Goal: Task Accomplishment & Management: Manage account settings

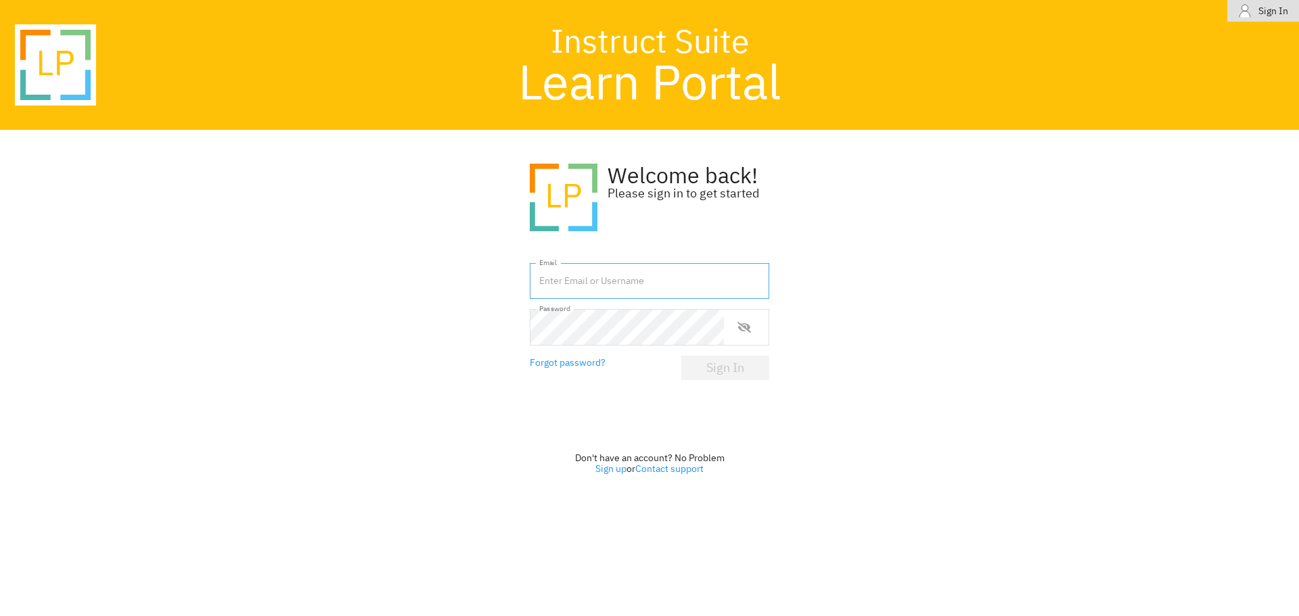
click at [623, 284] on input "text" at bounding box center [650, 281] width 240 height 37
type input "[PERSON_NAME][EMAIL_ADDRESS][DOMAIN_NAME]"
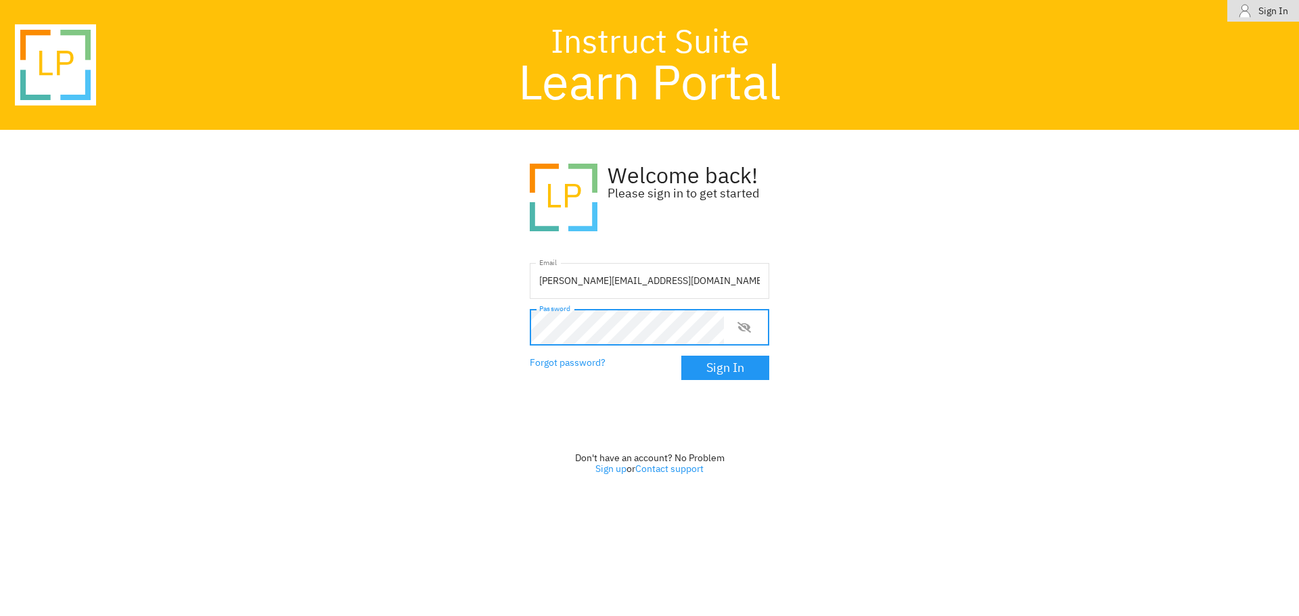
click at [708, 382] on form "Email mike@crivitzrescue.com Email Password Password Forgot password? Sign In" at bounding box center [650, 329] width 240 height 133
click at [717, 368] on div "Sign In" at bounding box center [725, 368] width 38 height 14
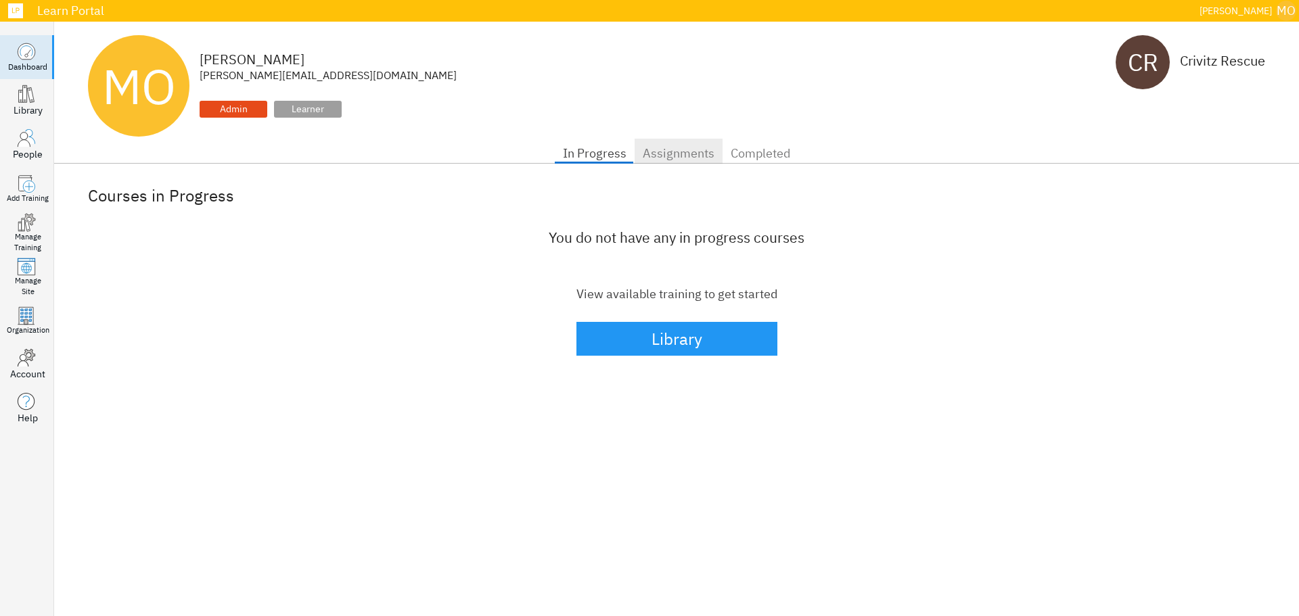
click at [662, 158] on span "Assignments" at bounding box center [679, 154] width 72 height 22
click at [755, 157] on span "Completed" at bounding box center [761, 154] width 60 height 22
click at [22, 200] on div "Add Training" at bounding box center [28, 199] width 42 height 11
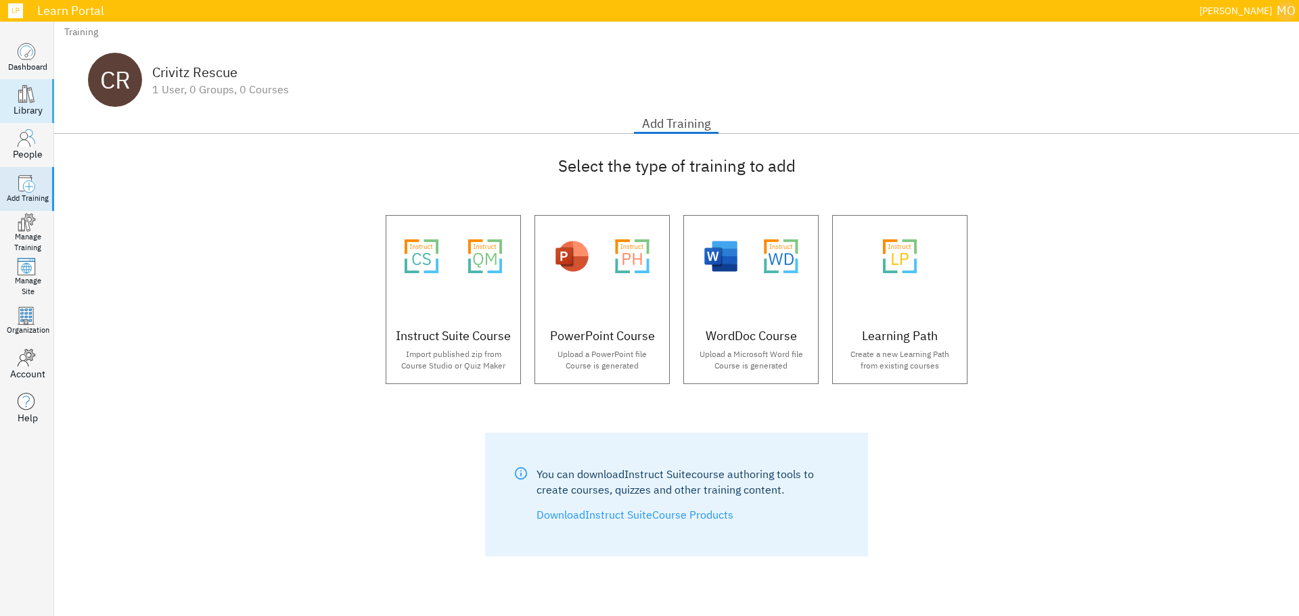
click at [29, 113] on div "Library" at bounding box center [28, 111] width 29 height 14
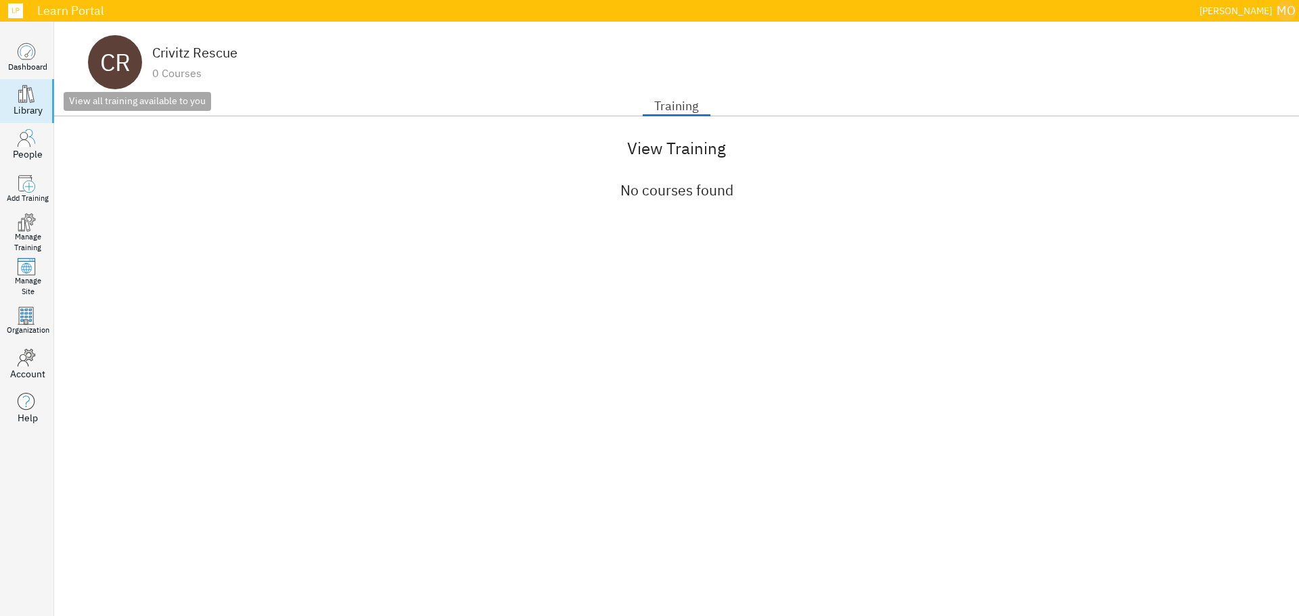
click at [29, 113] on div "Library" at bounding box center [28, 111] width 29 height 14
click at [20, 64] on div "Dashboard" at bounding box center [27, 67] width 39 height 12
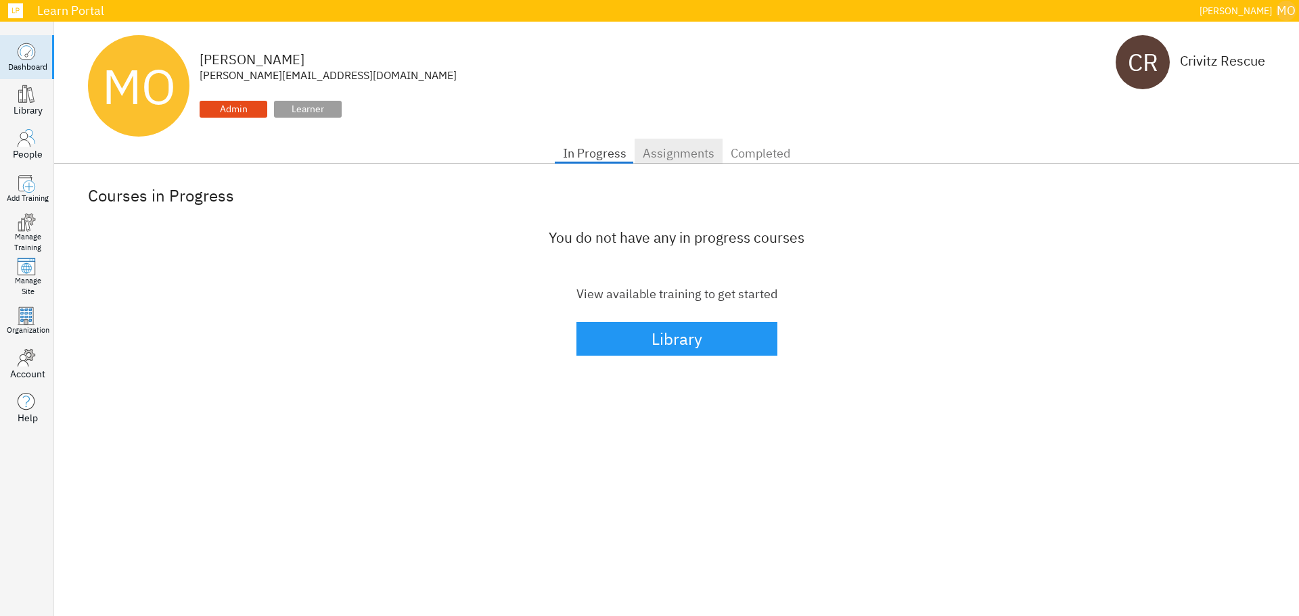
click at [677, 155] on span "Assignments" at bounding box center [679, 154] width 72 height 22
click at [743, 152] on span "Completed" at bounding box center [761, 154] width 60 height 22
click at [580, 141] on button "In Progress" at bounding box center [595, 152] width 80 height 26
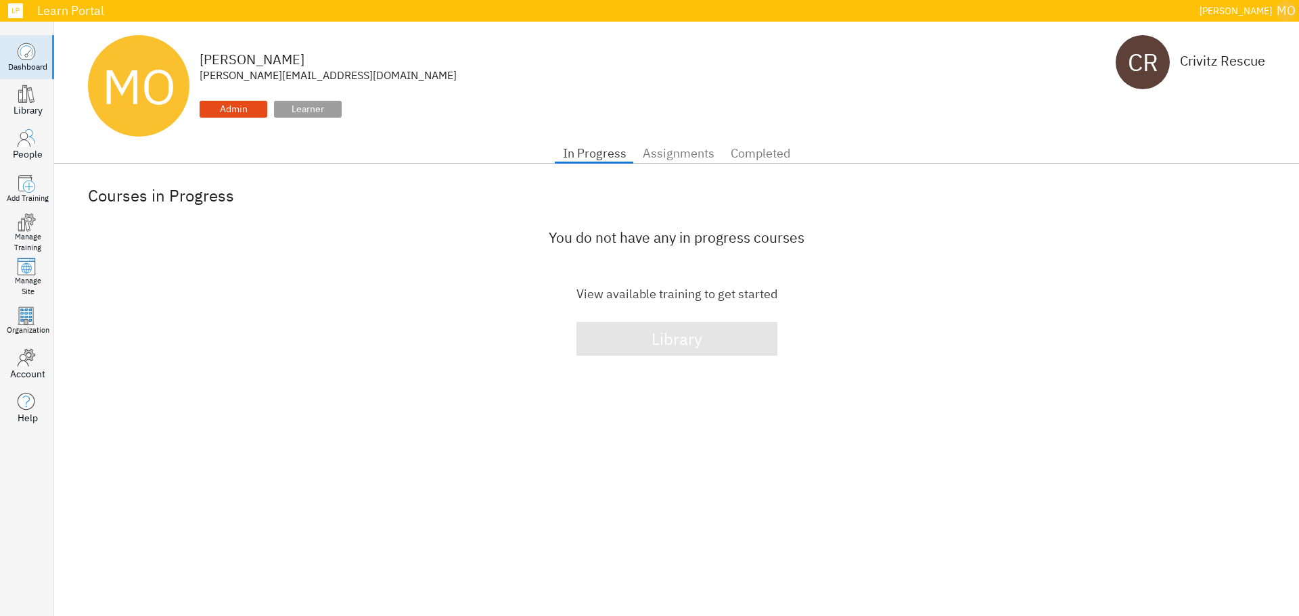
click at [705, 356] on button "Library" at bounding box center [677, 339] width 201 height 34
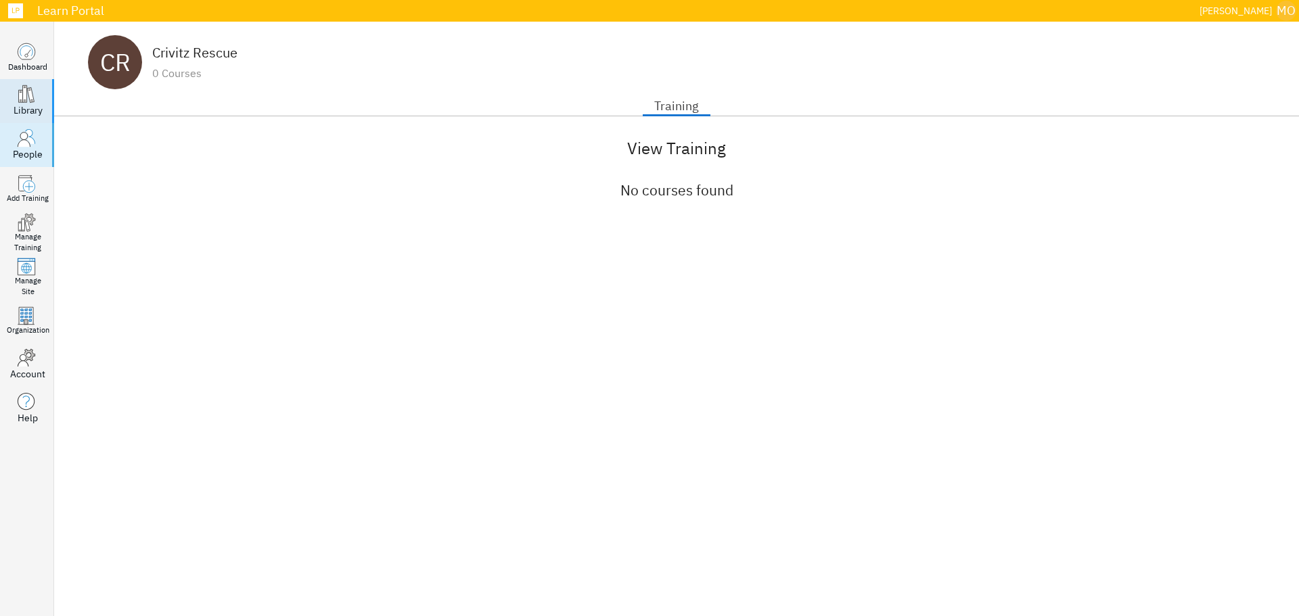
click at [22, 153] on div "People" at bounding box center [28, 155] width 30 height 14
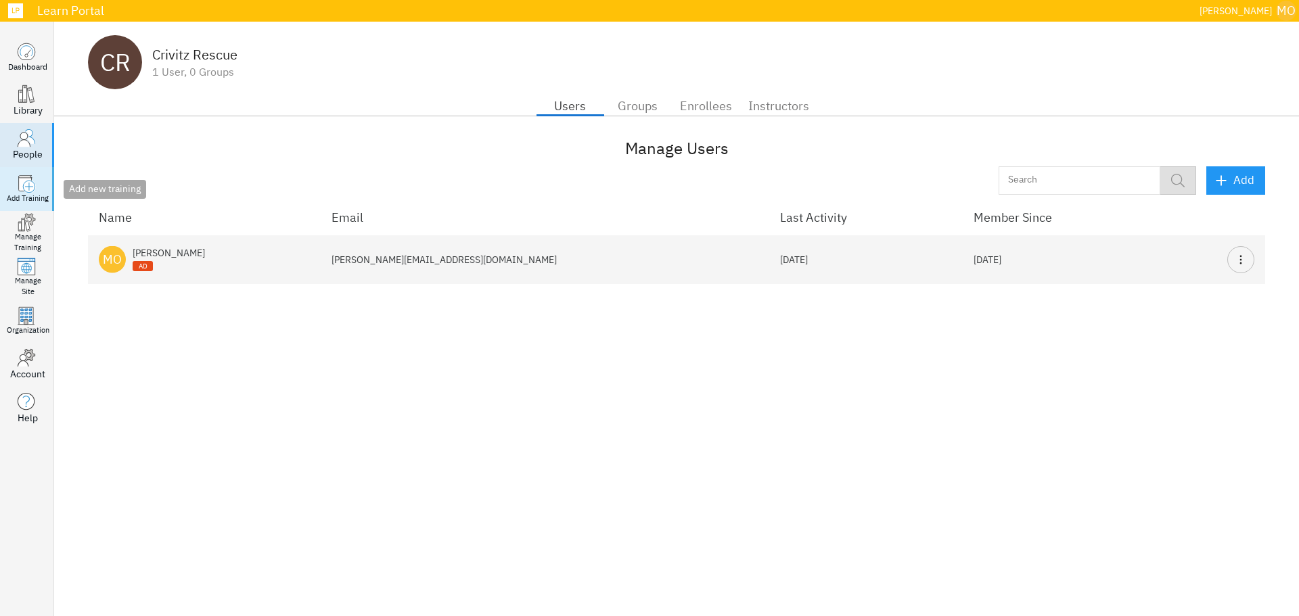
click at [28, 184] on circle at bounding box center [29, 187] width 12 height 12
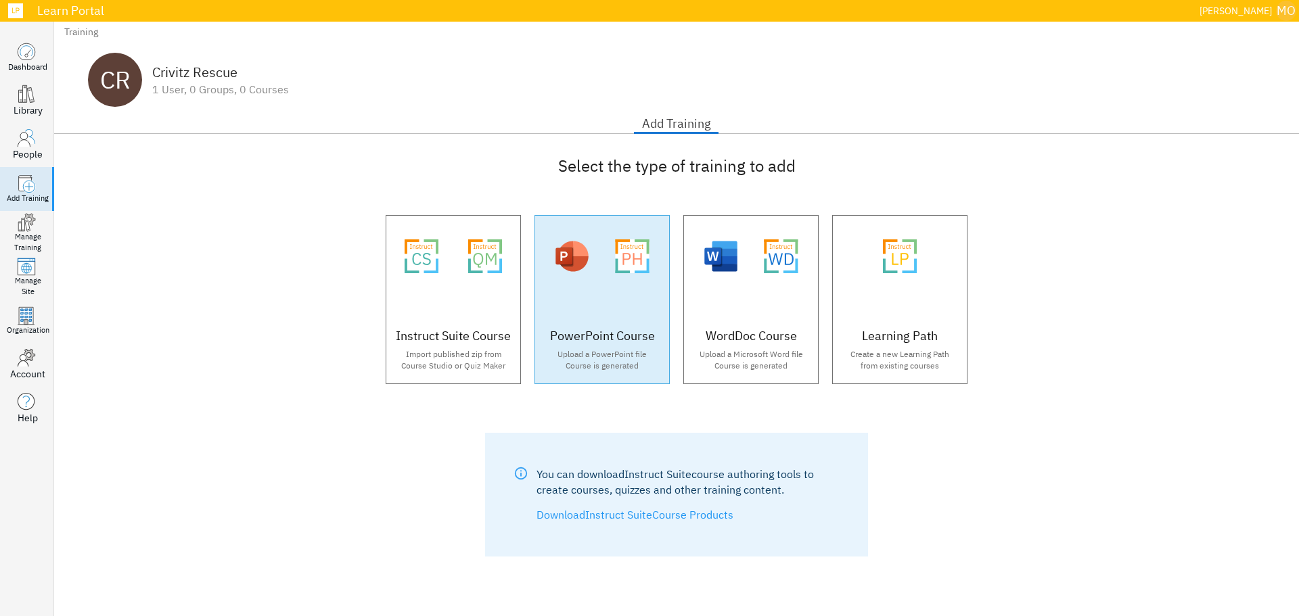
click at [635, 311] on div ".microsoft-powerpoint-logo_svg__cls-5{isolation:isolate;opacity:.2} .instruct-p…" at bounding box center [602, 299] width 135 height 169
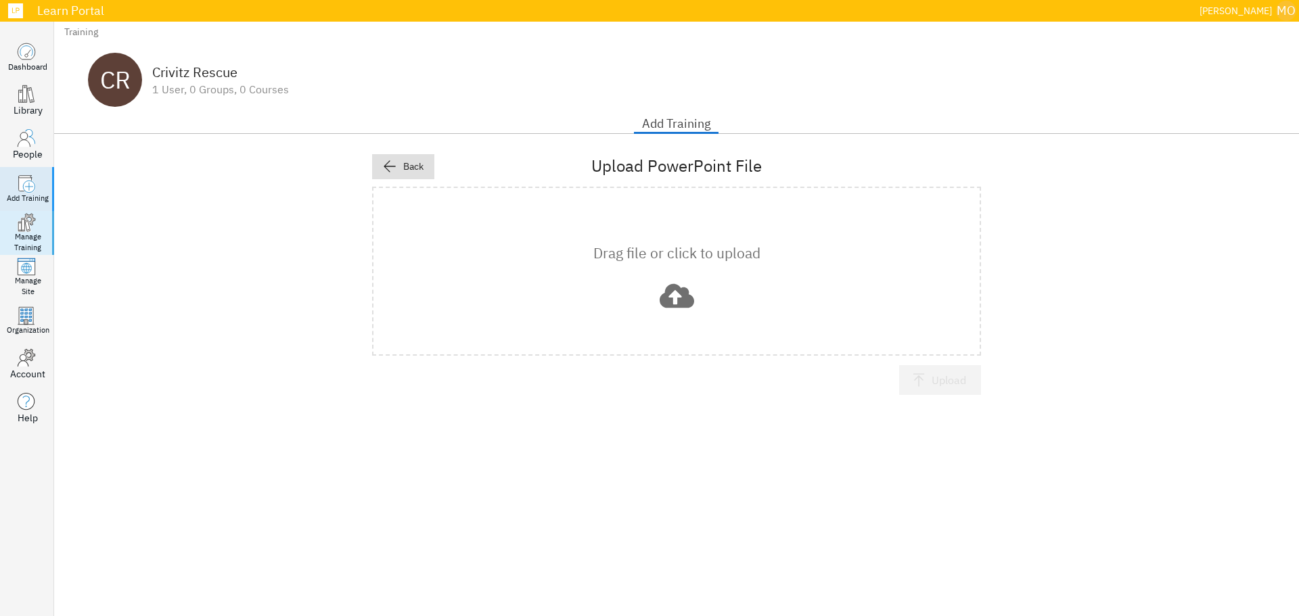
click at [32, 235] on div "Manage Training" at bounding box center [27, 242] width 27 height 21
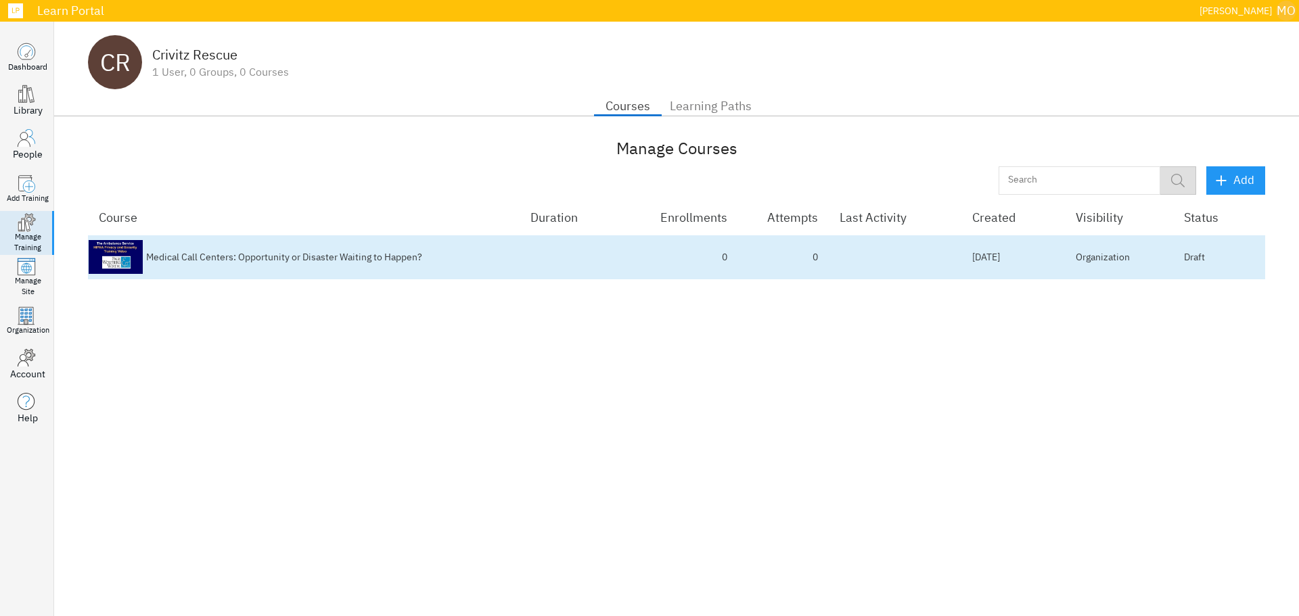
click at [390, 259] on div "Medical Call Centers: Opportunity or Disaster Waiting to Happen?" at bounding box center [284, 257] width 276 height 14
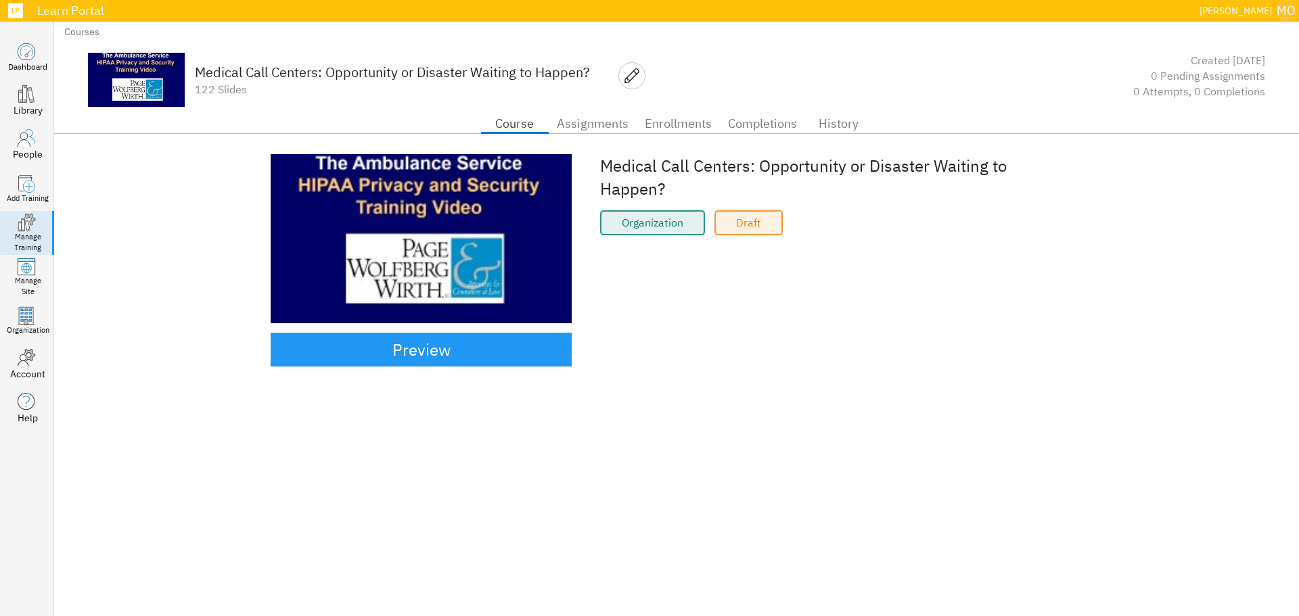
click at [116, 88] on img at bounding box center [136, 80] width 97 height 54
drag, startPoint x: 118, startPoint y: 86, endPoint x: 570, endPoint y: 94, distance: 452.1
click at [569, 96] on div "Medical Call Centers: Opportunity or Disaster Waiting to Happen? 122 Slides" at bounding box center [339, 80] width 502 height 54
click at [625, 80] on icon "button" at bounding box center [632, 75] width 15 height 15
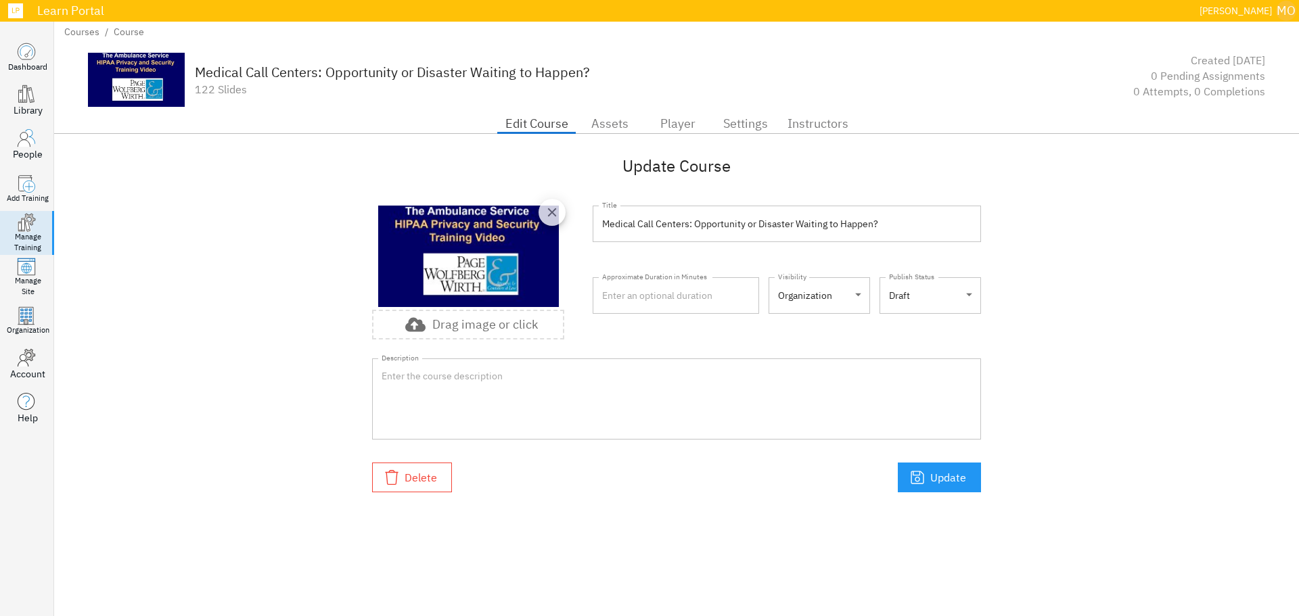
click at [482, 325] on p "Drag image or click" at bounding box center [485, 325] width 106 height 12
click at [623, 125] on span "Assets" at bounding box center [610, 124] width 51 height 22
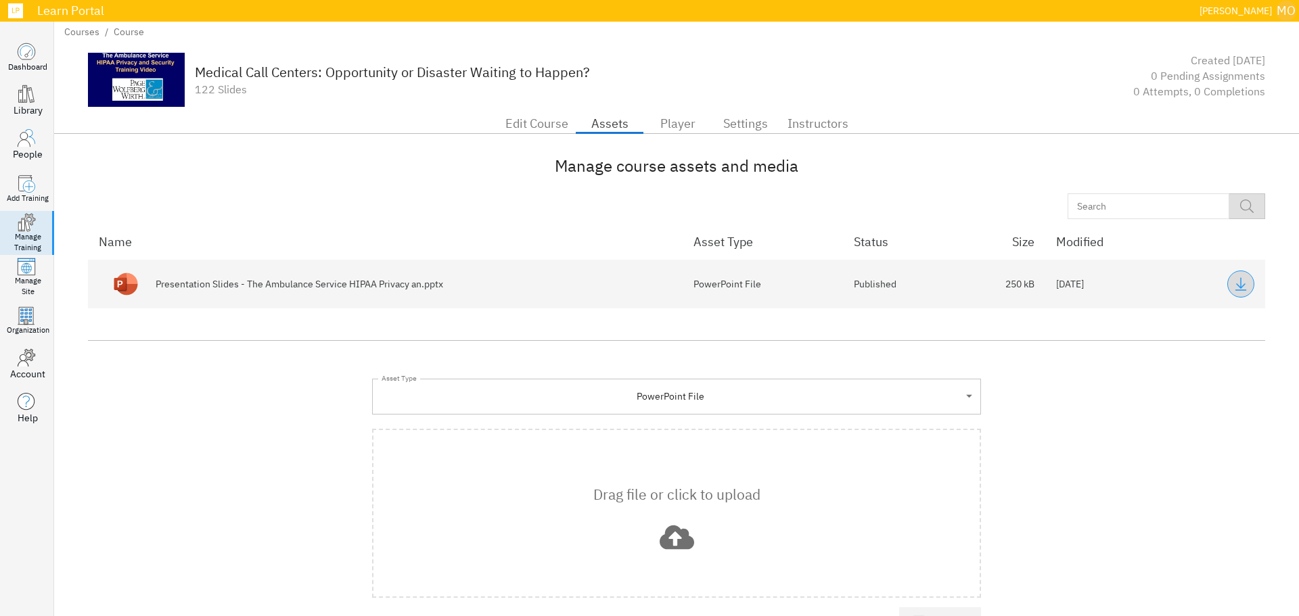
click at [1234, 286] on icon "button" at bounding box center [1241, 284] width 15 height 15
click at [906, 168] on div "Manage course assets and media" at bounding box center [676, 165] width 1177 height 23
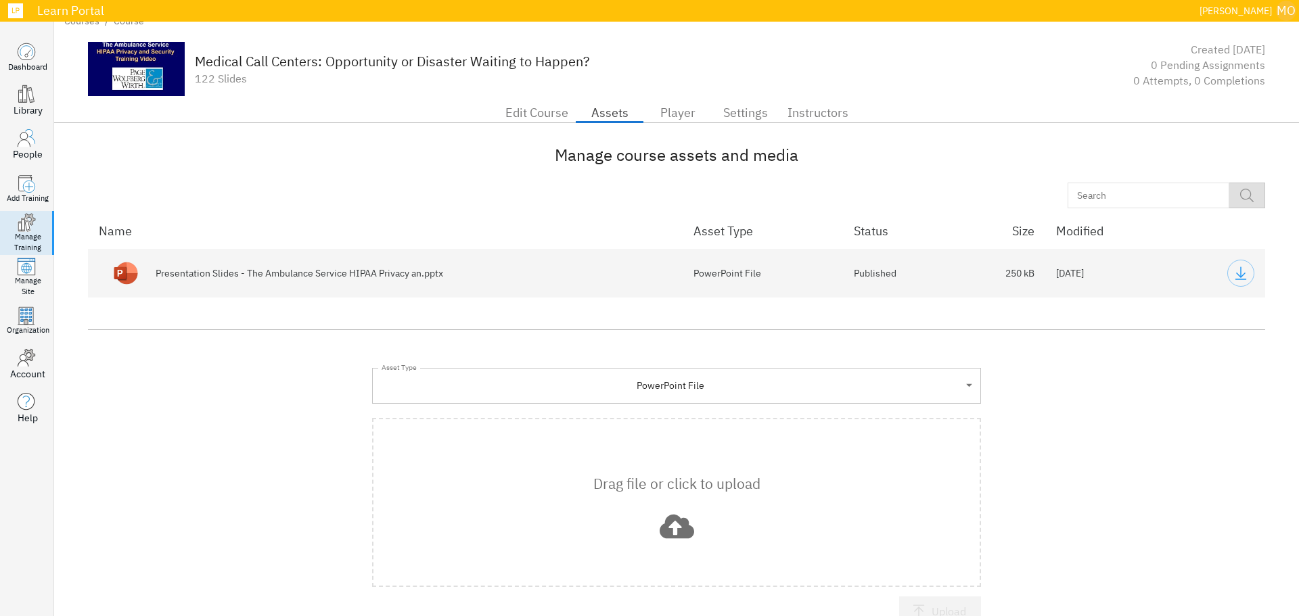
scroll to position [41, 0]
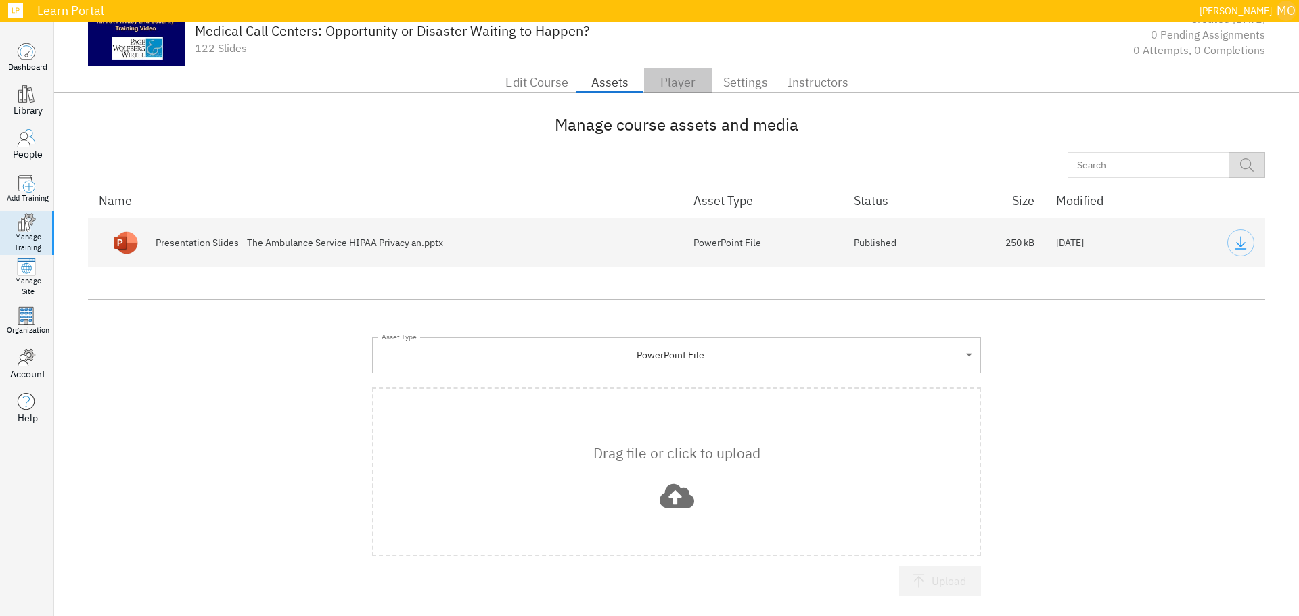
click at [672, 87] on span "Player" at bounding box center [677, 83] width 51 height 22
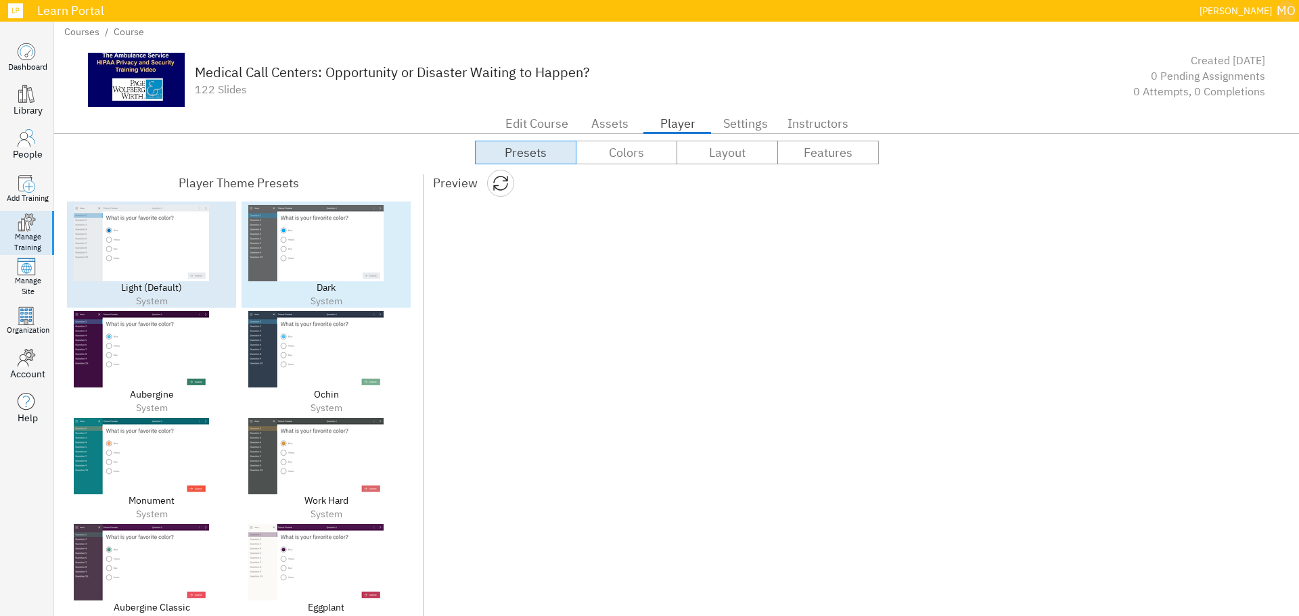
click at [288, 253] on img at bounding box center [315, 243] width 135 height 76
click at [189, 254] on img at bounding box center [141, 243] width 135 height 76
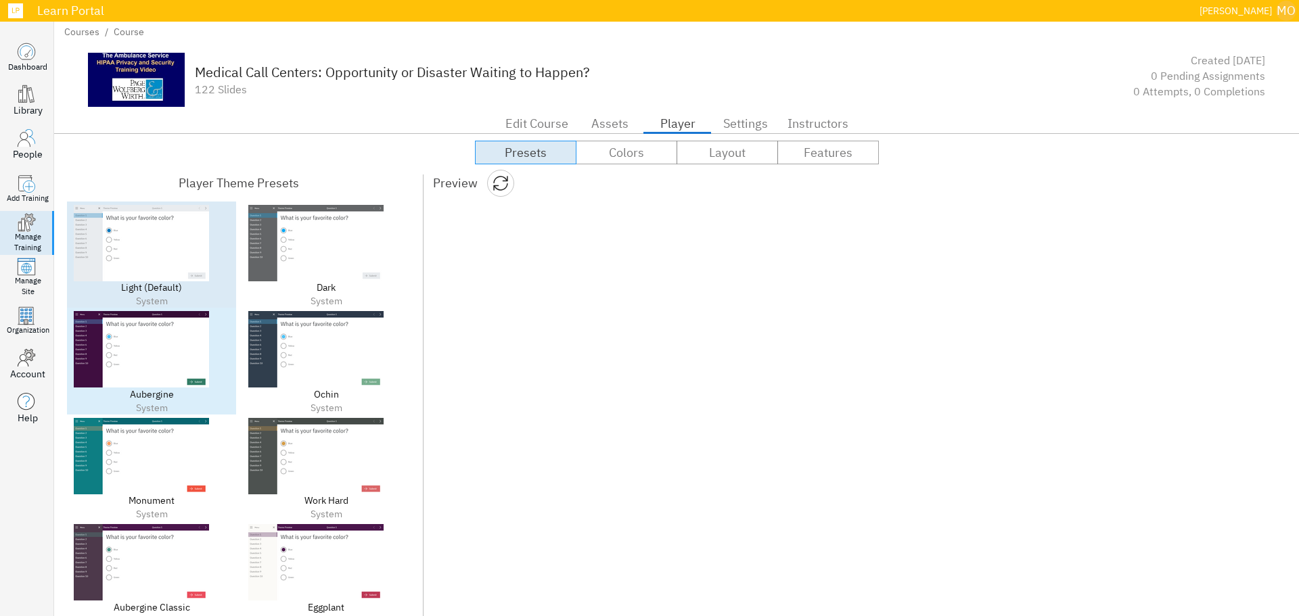
click at [175, 343] on img at bounding box center [141, 349] width 135 height 76
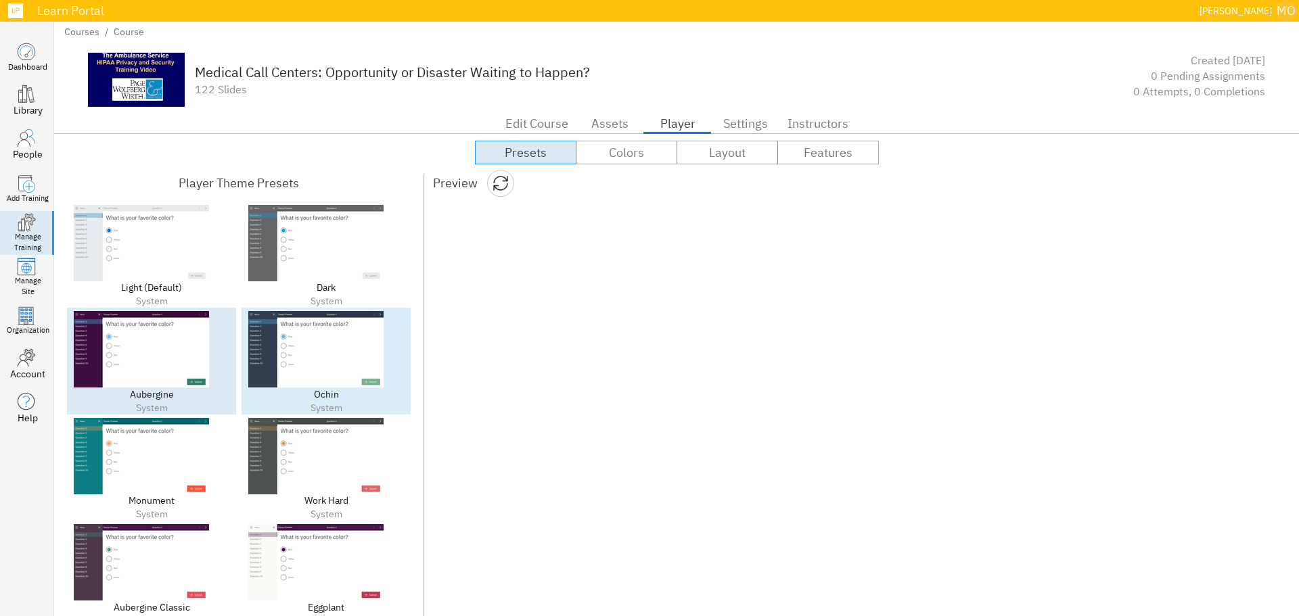
click at [246, 332] on div "Ochin System" at bounding box center [326, 361] width 169 height 107
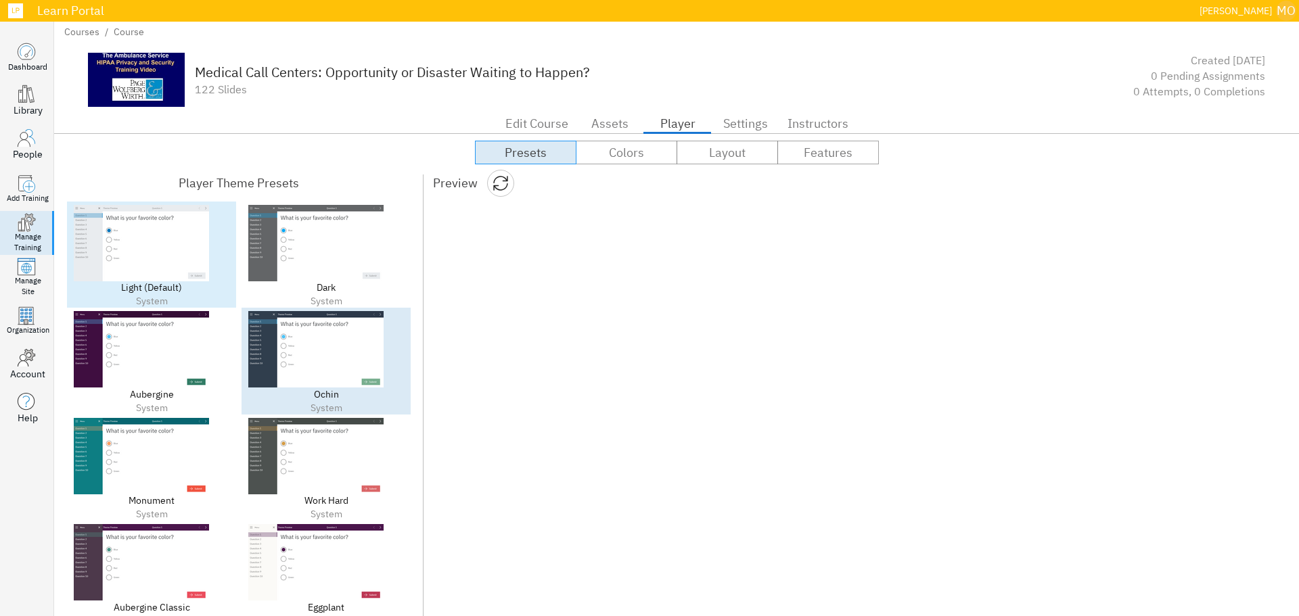
click at [147, 259] on img at bounding box center [141, 243] width 135 height 76
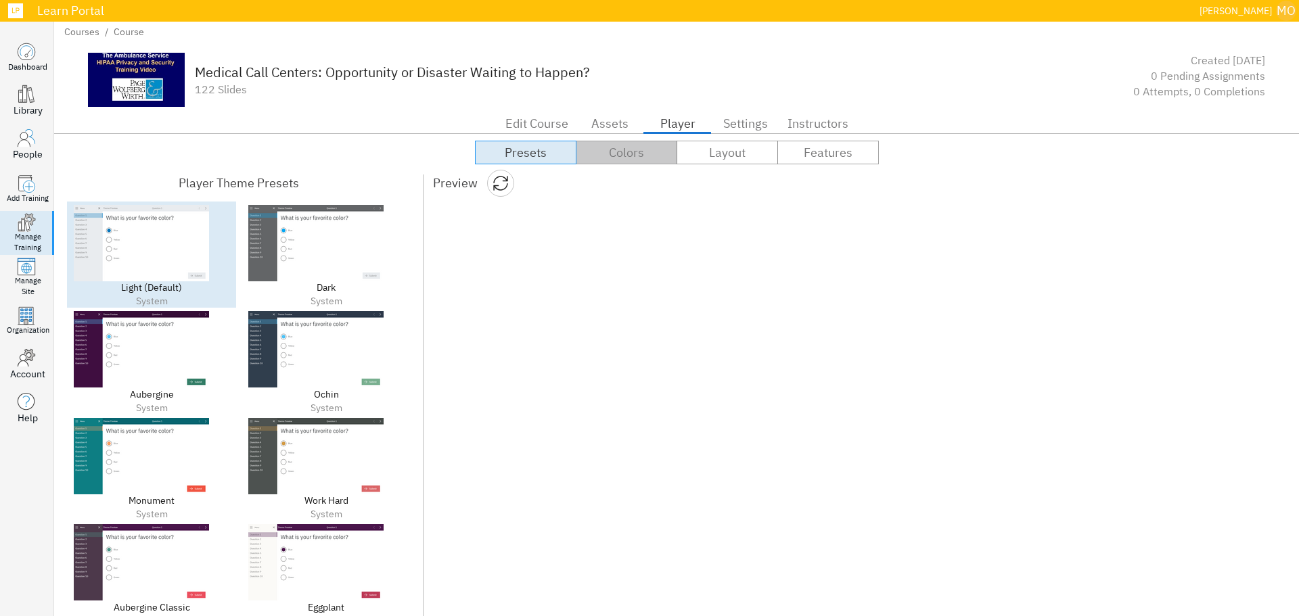
click at [646, 164] on button "Colors" at bounding box center [627, 153] width 102 height 24
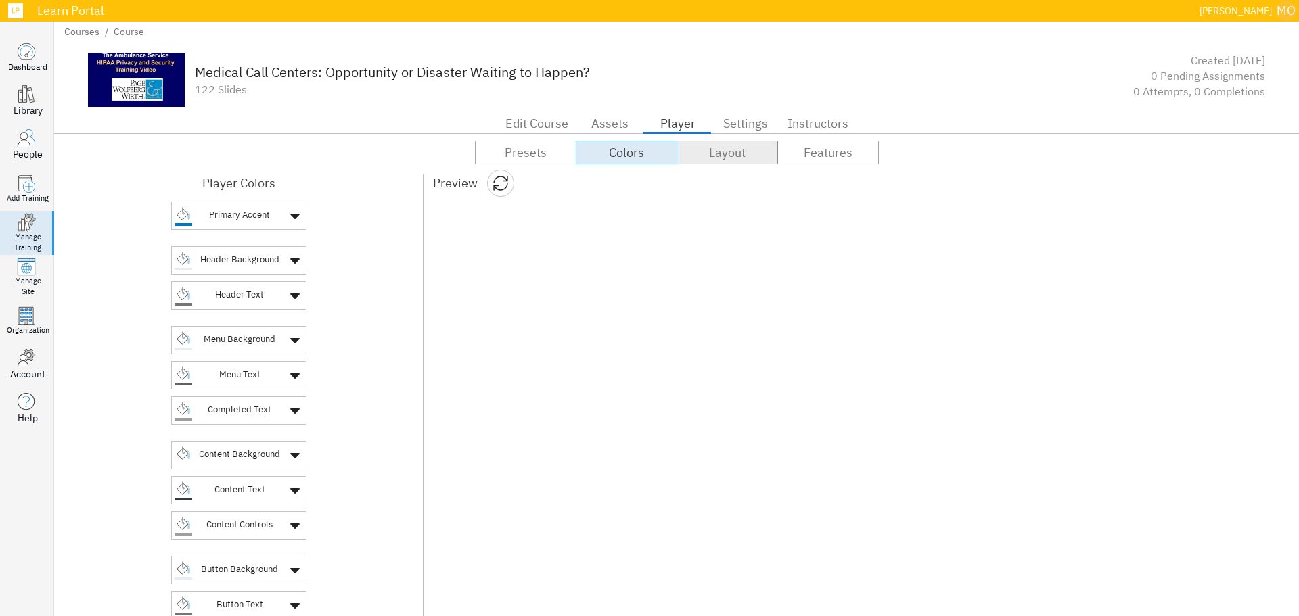
click at [719, 159] on span "Layout" at bounding box center [727, 153] width 100 height 22
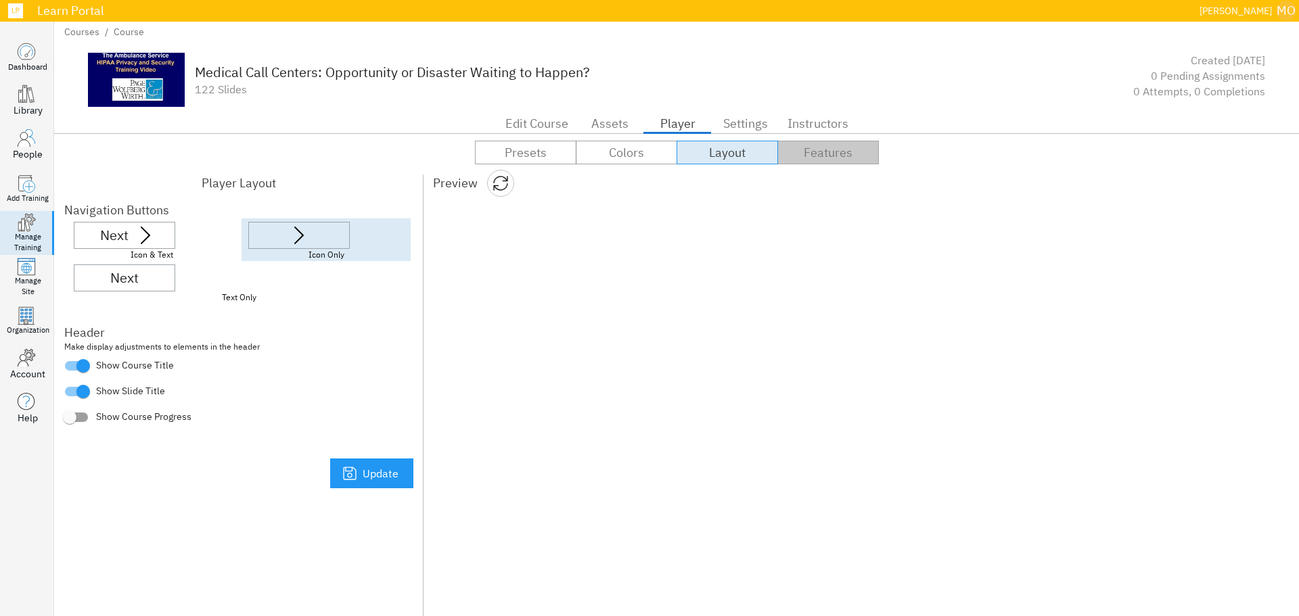
click at [825, 159] on span "Features" at bounding box center [828, 153] width 100 height 22
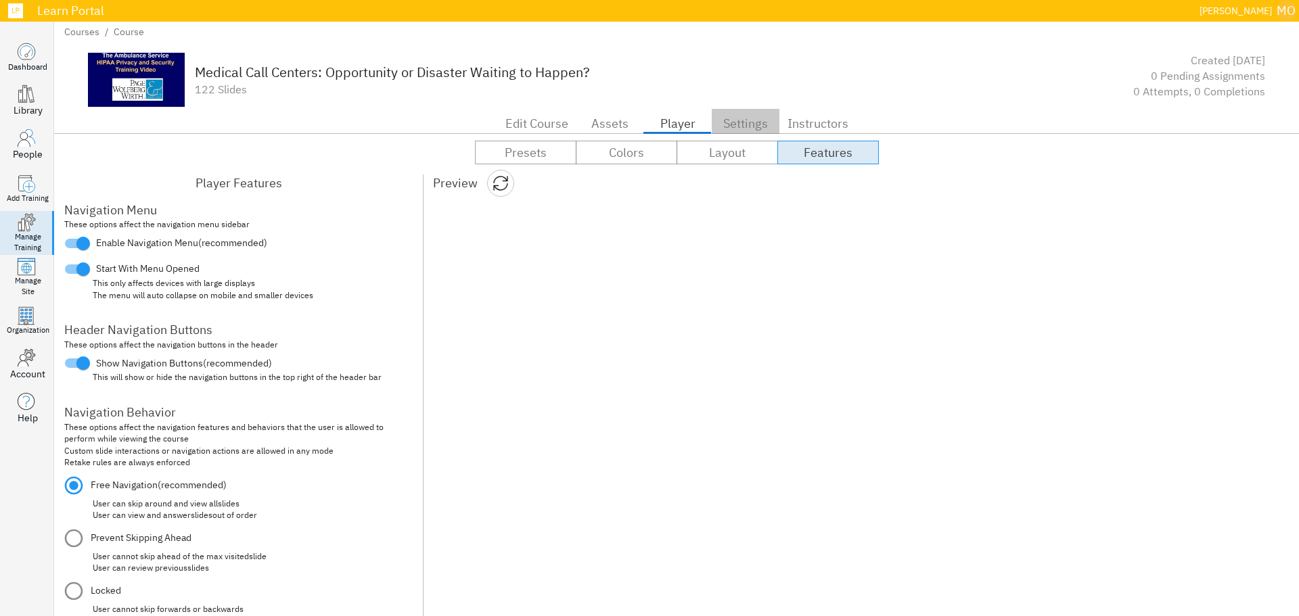
click at [752, 127] on span "Settings" at bounding box center [745, 124] width 51 height 22
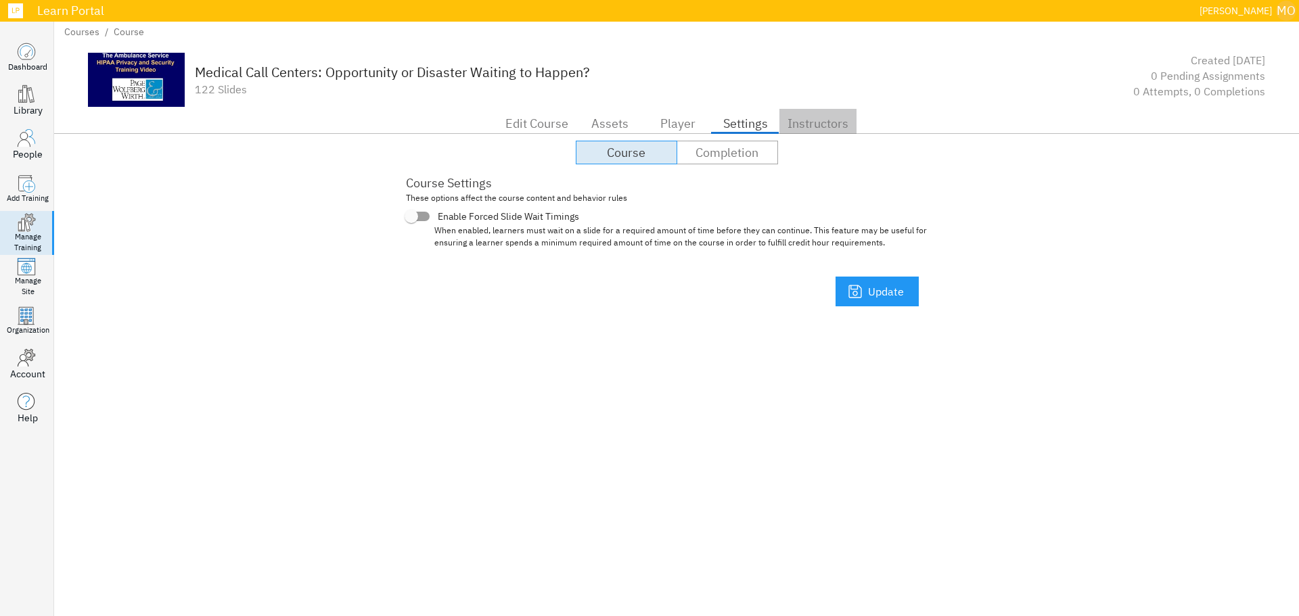
click at [792, 129] on span "Instructors" at bounding box center [818, 124] width 61 height 22
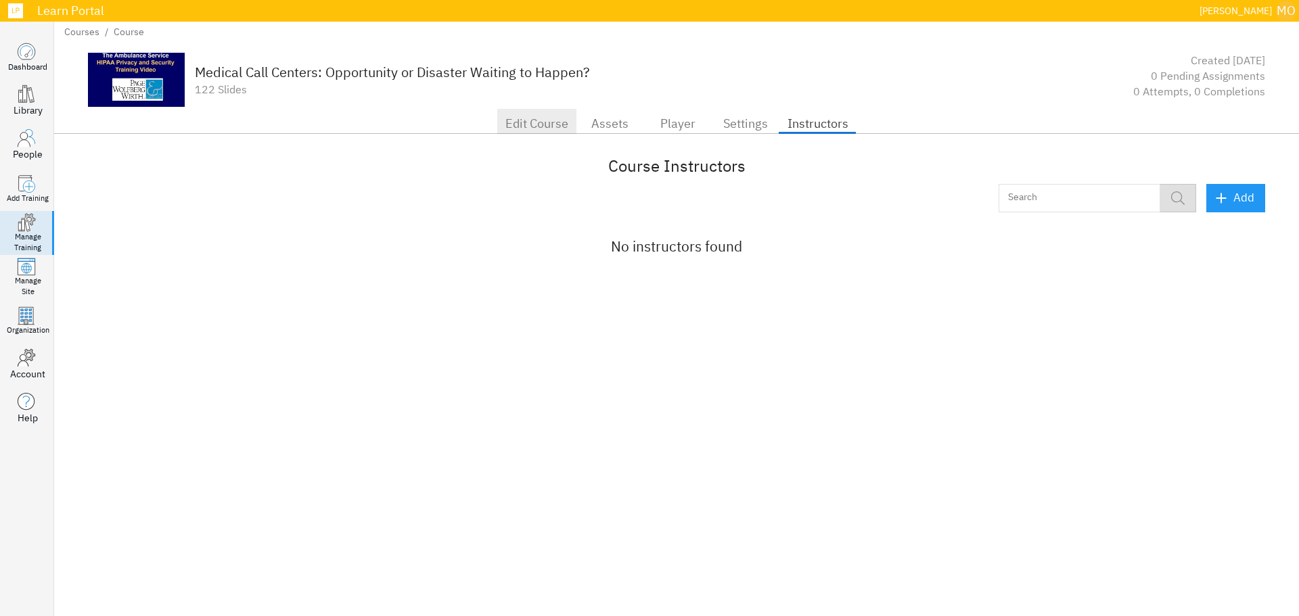
click at [549, 125] on span "Edit Course" at bounding box center [537, 124] width 63 height 22
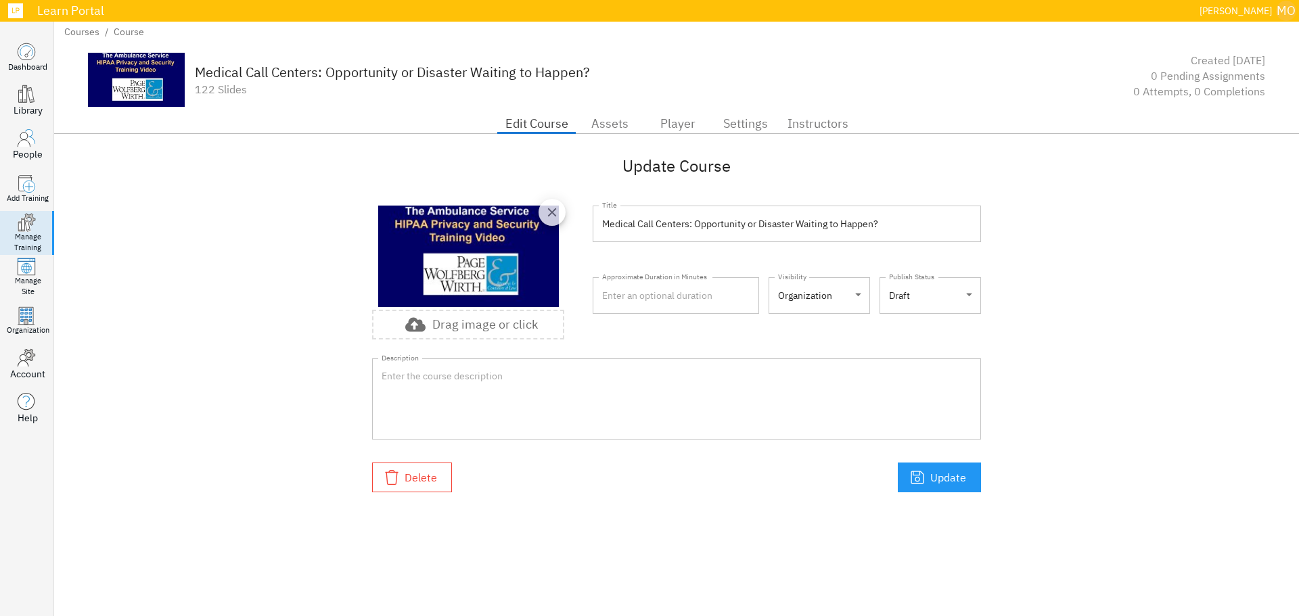
click at [497, 246] on img at bounding box center [468, 257] width 181 height 102
click at [588, 127] on span "Assets" at bounding box center [610, 124] width 51 height 22
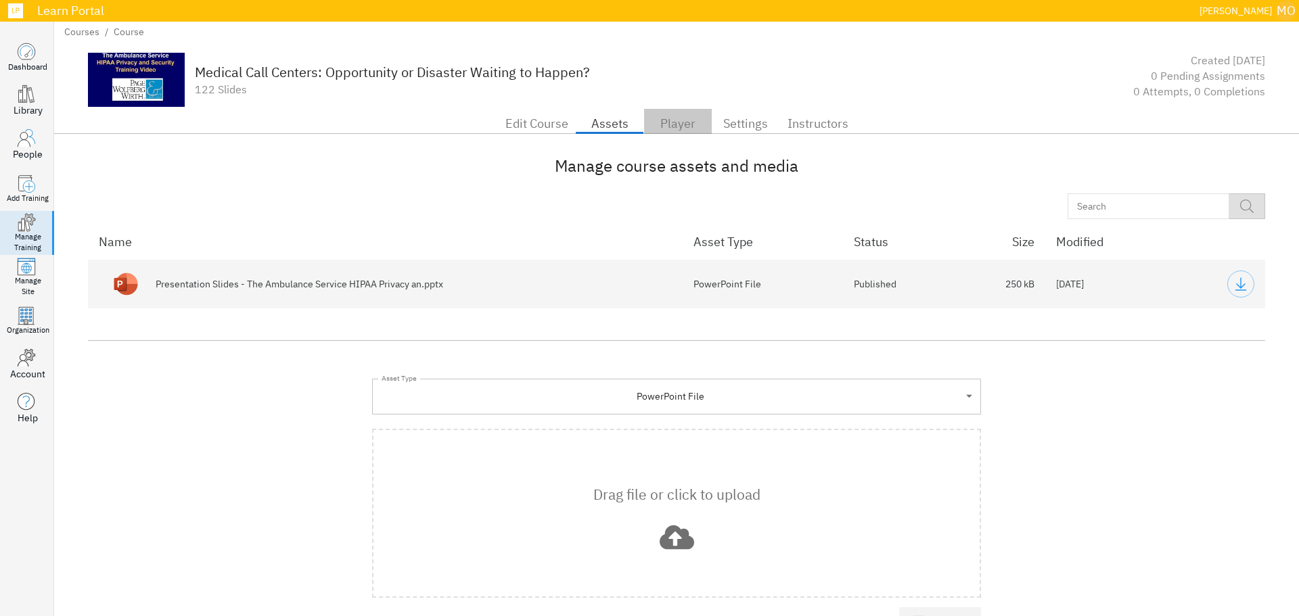
click at [652, 124] on span "Player" at bounding box center [677, 124] width 51 height 22
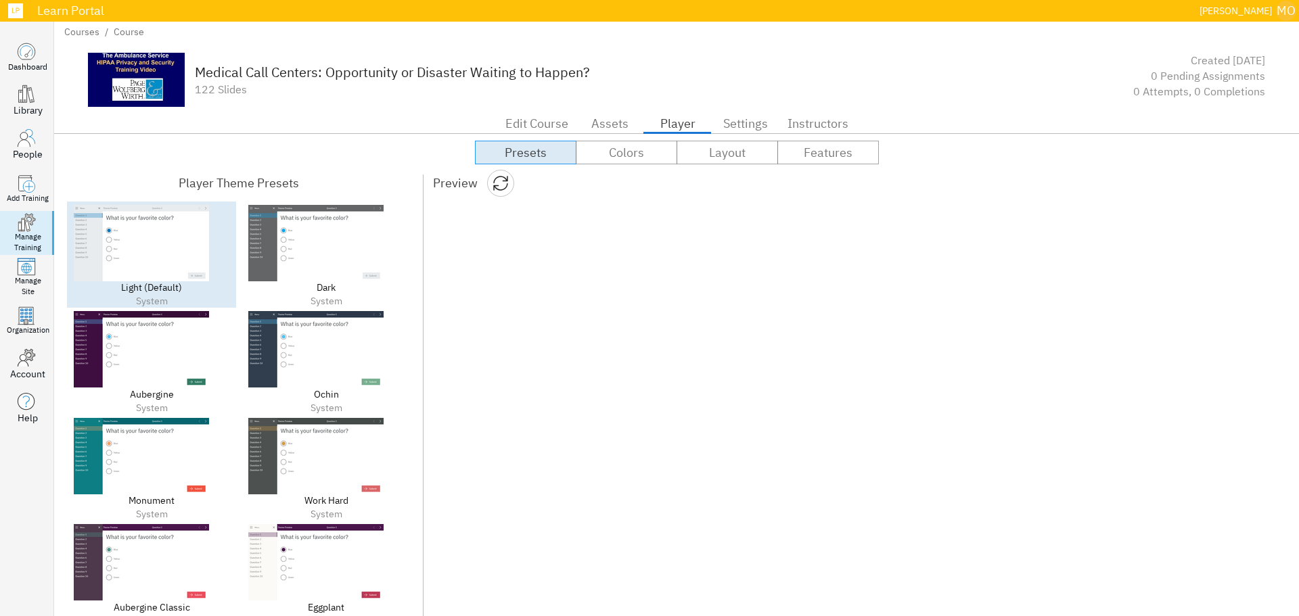
click at [28, 228] on icon at bounding box center [26, 226] width 5 height 12
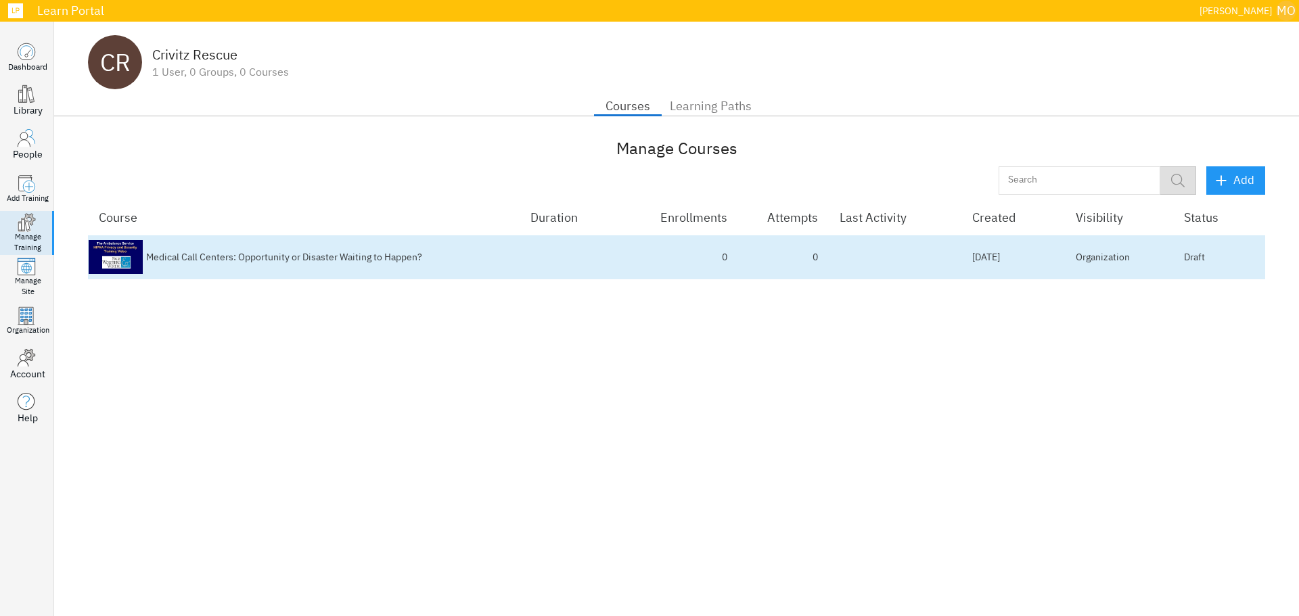
click at [135, 256] on img at bounding box center [116, 257] width 54 height 34
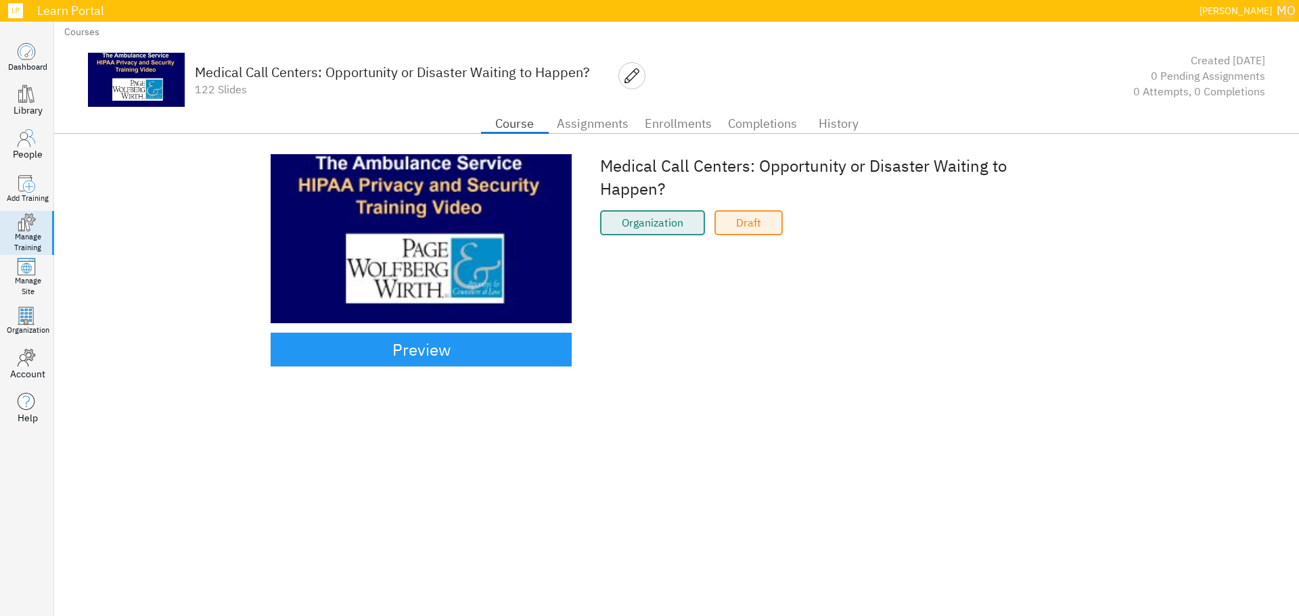
click at [652, 210] on div "Organization" at bounding box center [652, 222] width 105 height 25
click at [743, 210] on div "Draft" at bounding box center [749, 222] width 68 height 25
click at [608, 121] on span "Assignments" at bounding box center [593, 124] width 72 height 22
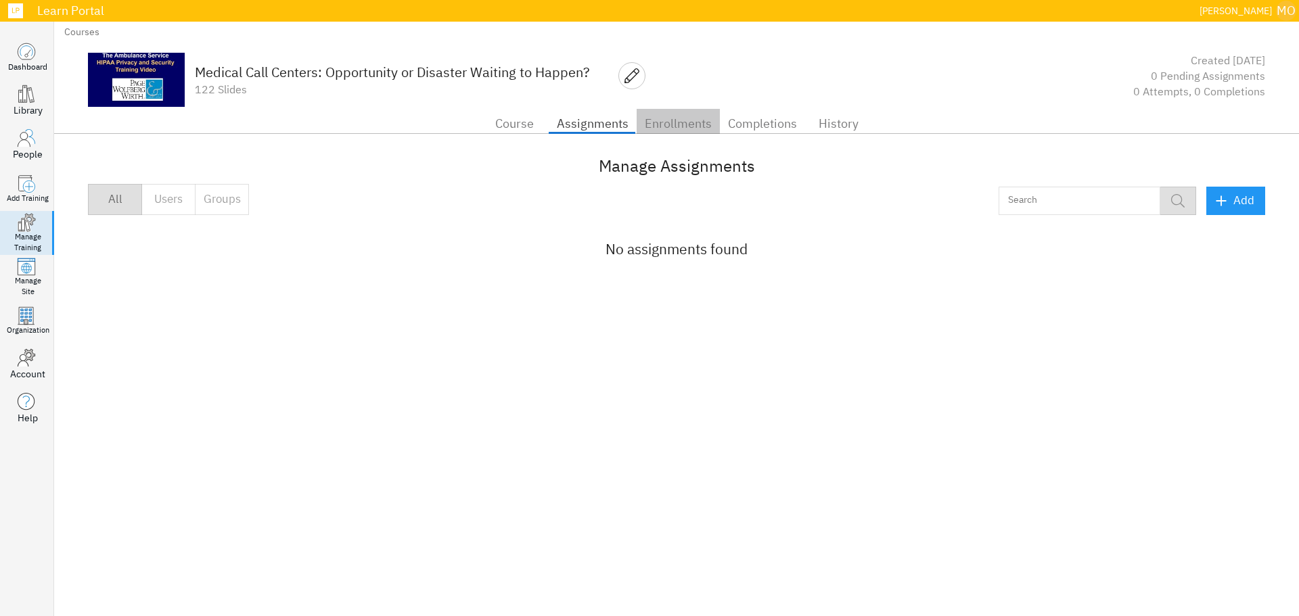
click at [683, 124] on span "Enrollments" at bounding box center [678, 124] width 67 height 22
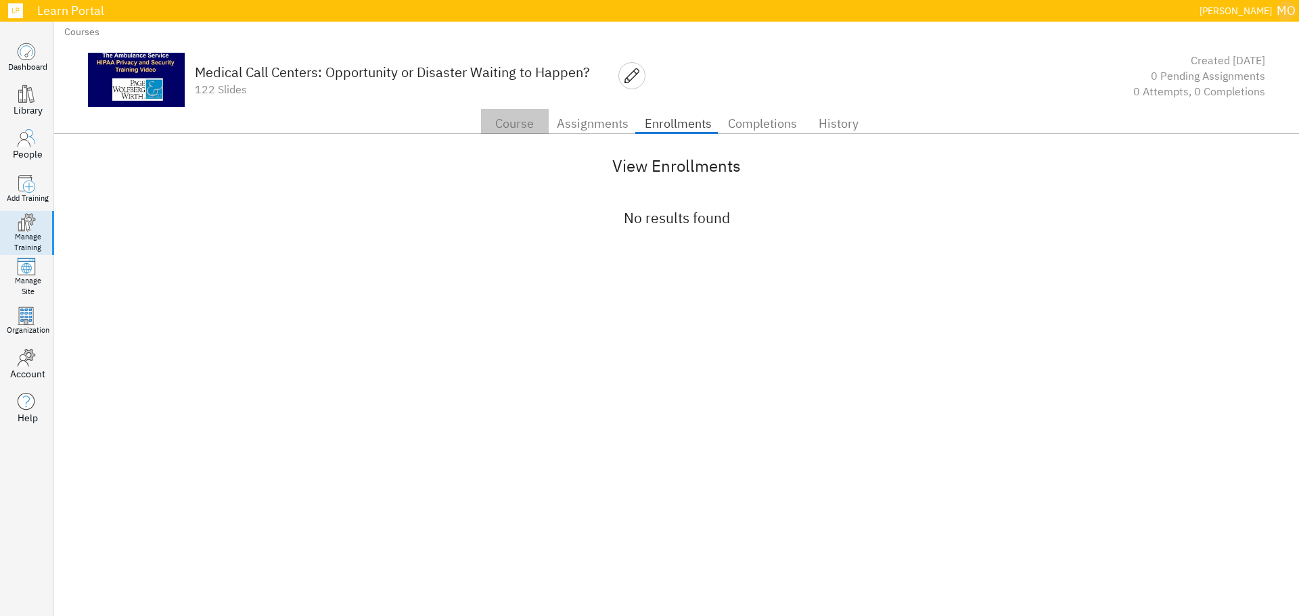
click at [533, 124] on span "Course" at bounding box center [514, 124] width 51 height 22
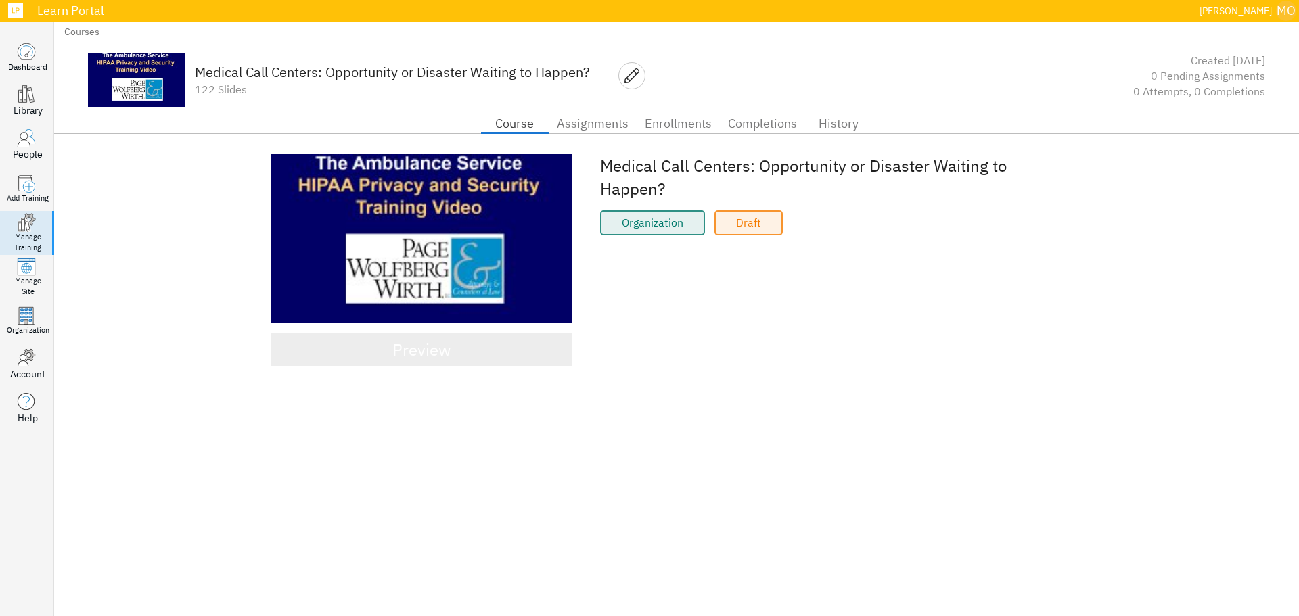
click at [432, 336] on div "Preview" at bounding box center [421, 350] width 58 height 28
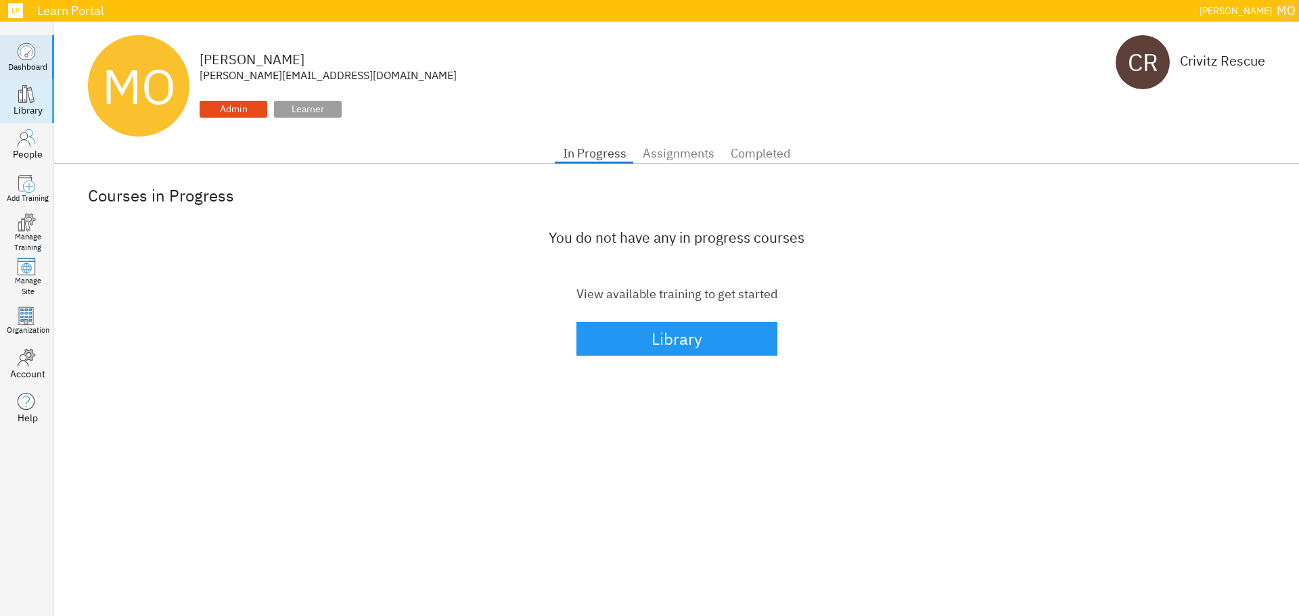
click at [24, 113] on div "Library" at bounding box center [28, 111] width 29 height 14
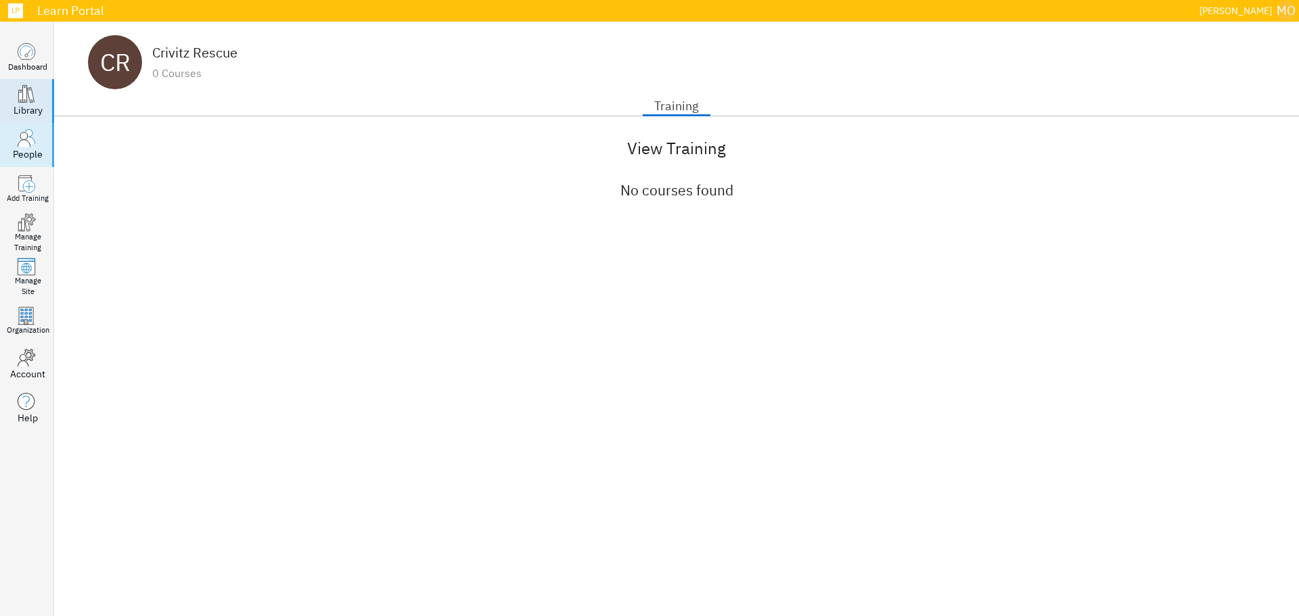
click at [23, 152] on div "People" at bounding box center [28, 155] width 30 height 14
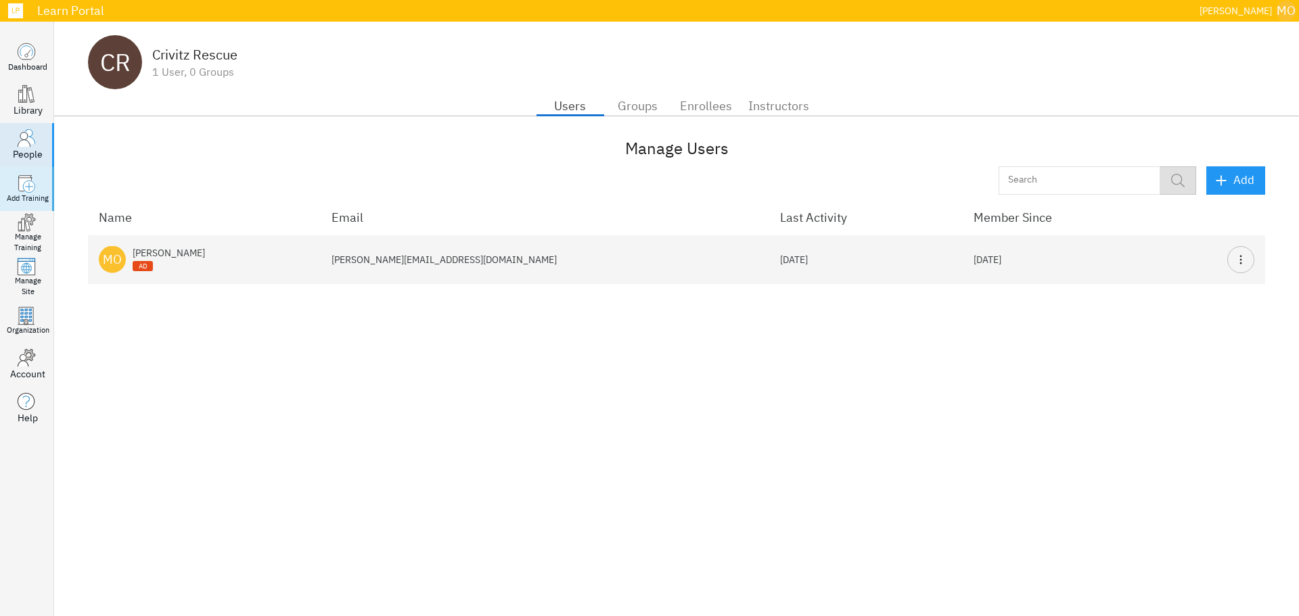
click at [26, 189] on circle at bounding box center [29, 187] width 12 height 12
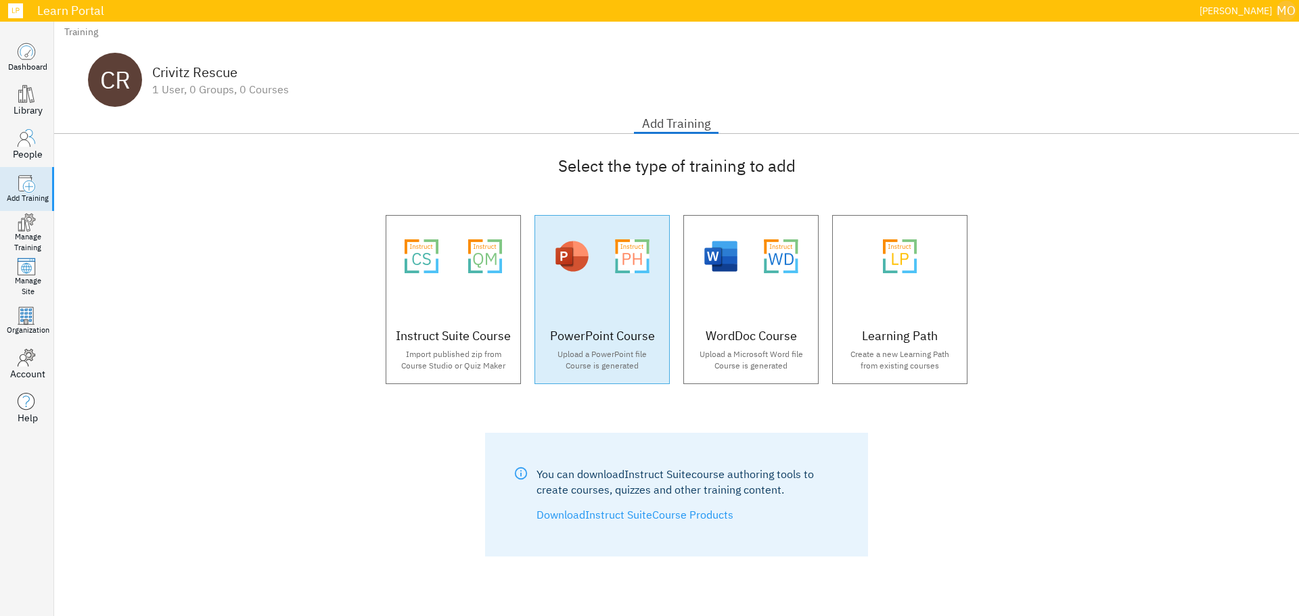
click at [606, 265] on icon ".instruct-ppt-html_svg__cls-2{isolation:isolate}.instruct-ppt-html_svg__cls-3{f…" at bounding box center [632, 257] width 60 height 34
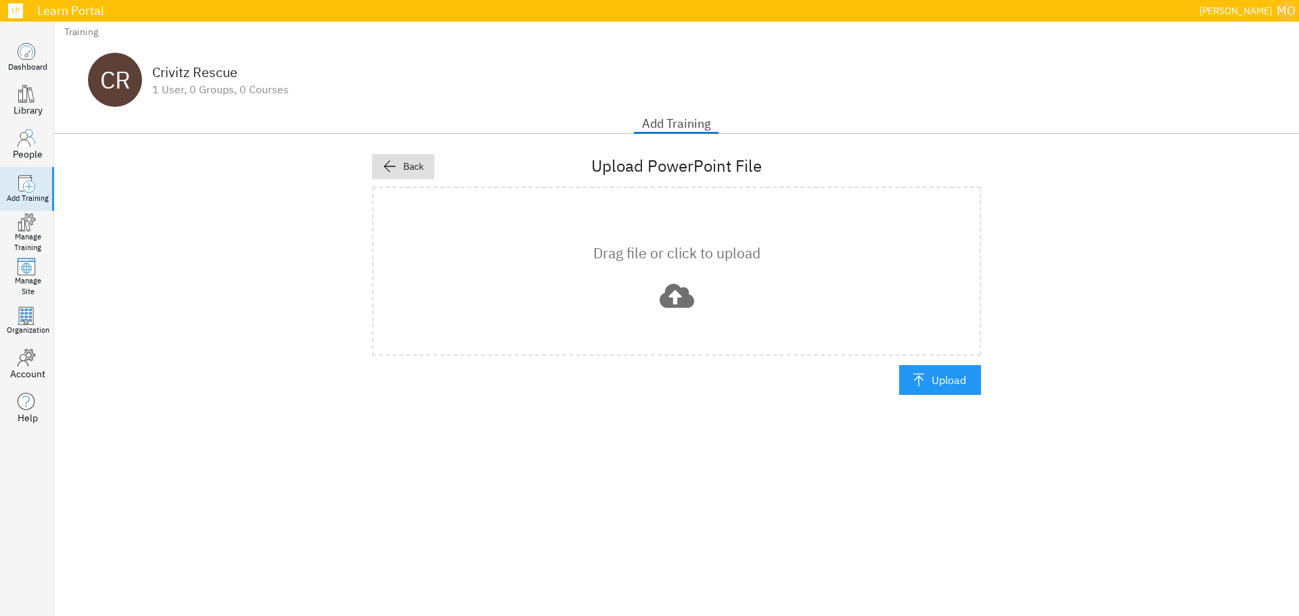
click at [665, 291] on icon at bounding box center [677, 296] width 35 height 35
click at [915, 382] on icon "button" at bounding box center [919, 380] width 15 height 15
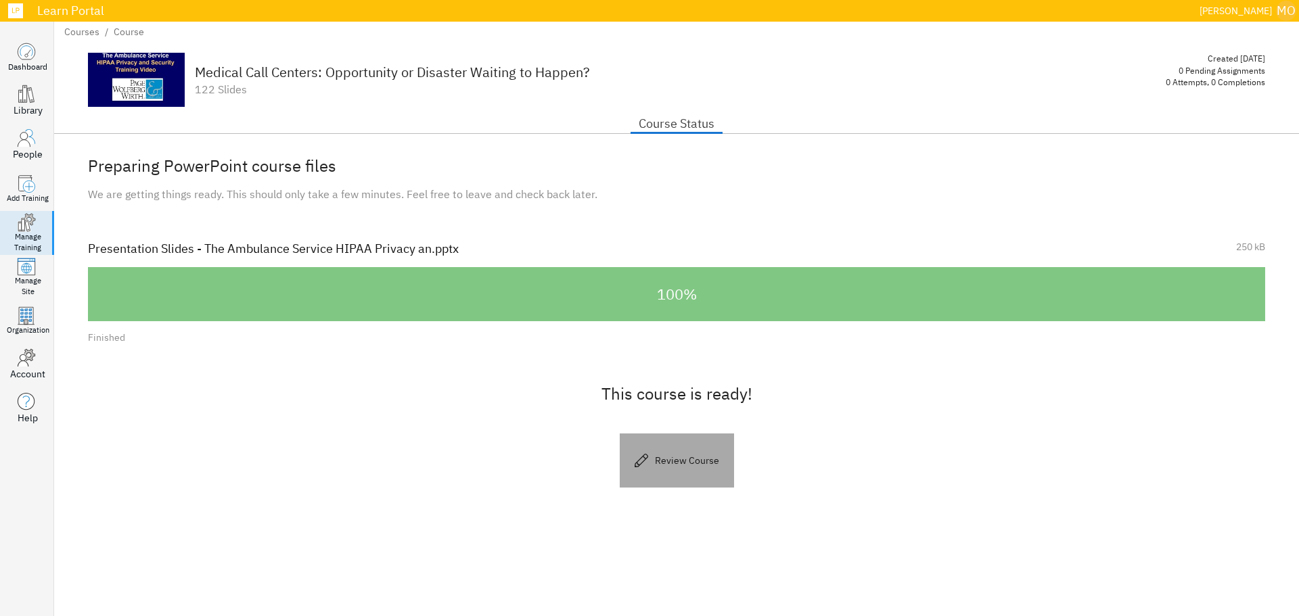
click at [688, 472] on button "Review Course" at bounding box center [677, 461] width 114 height 54
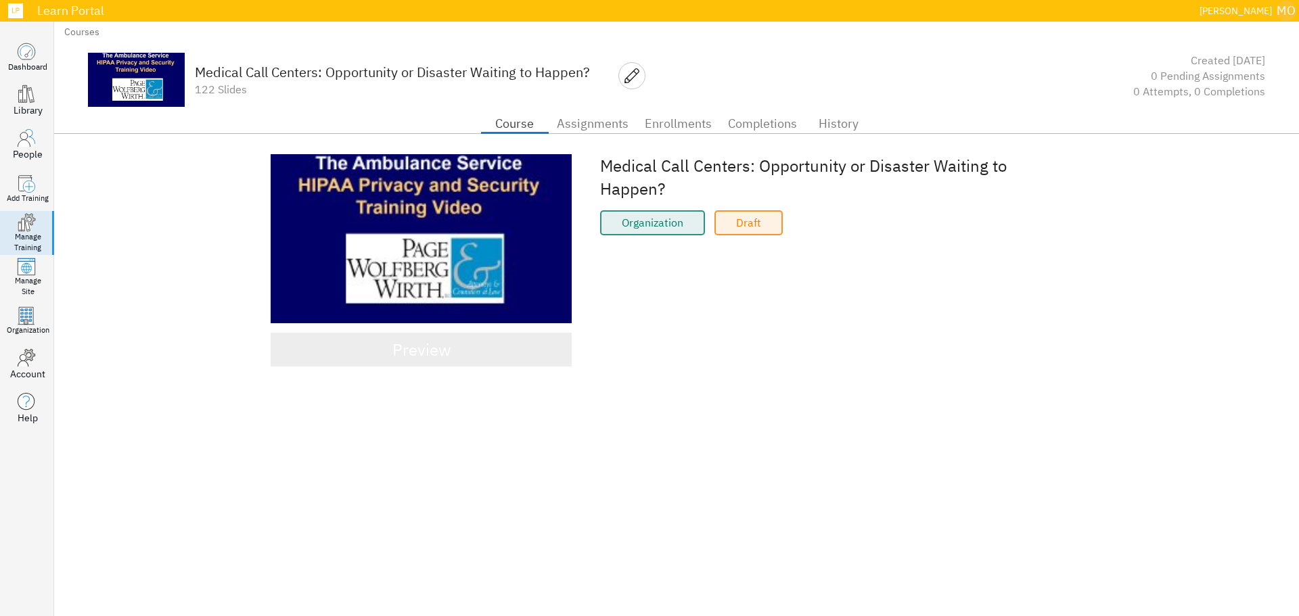
click at [477, 361] on span "Preview" at bounding box center [421, 350] width 271 height 28
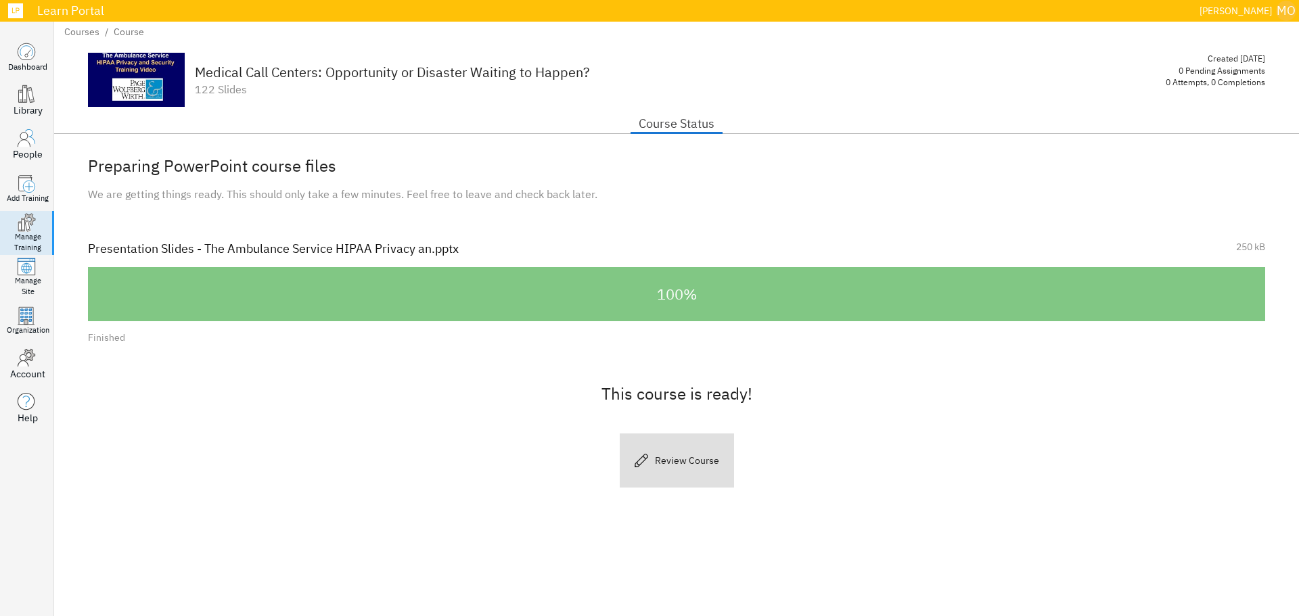
click at [162, 89] on img at bounding box center [136, 80] width 97 height 54
click at [129, 30] on link "Course" at bounding box center [129, 32] width 30 height 12
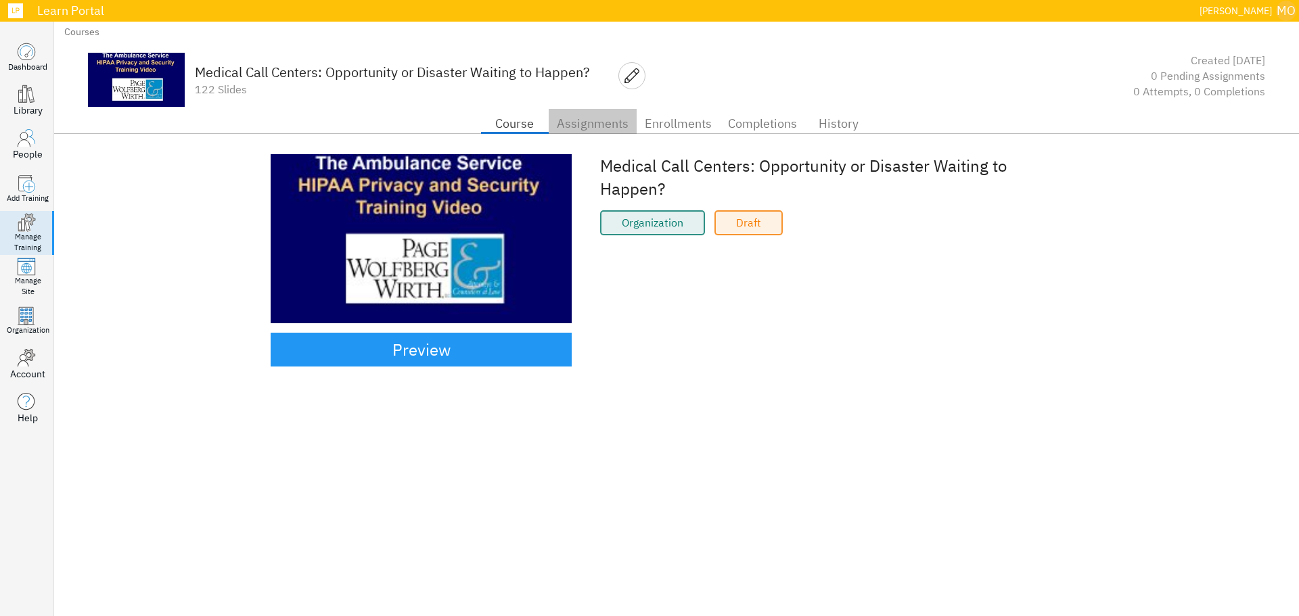
click at [600, 131] on span "Assignments" at bounding box center [593, 124] width 72 height 22
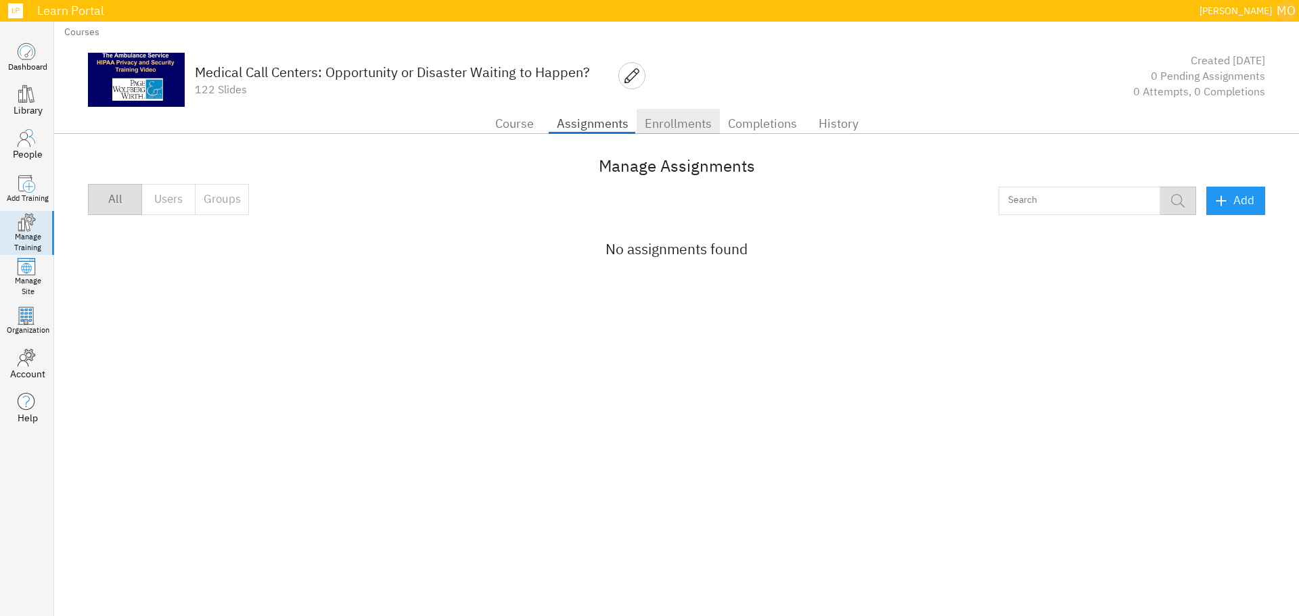
click at [679, 129] on span "Enrollments" at bounding box center [678, 124] width 67 height 22
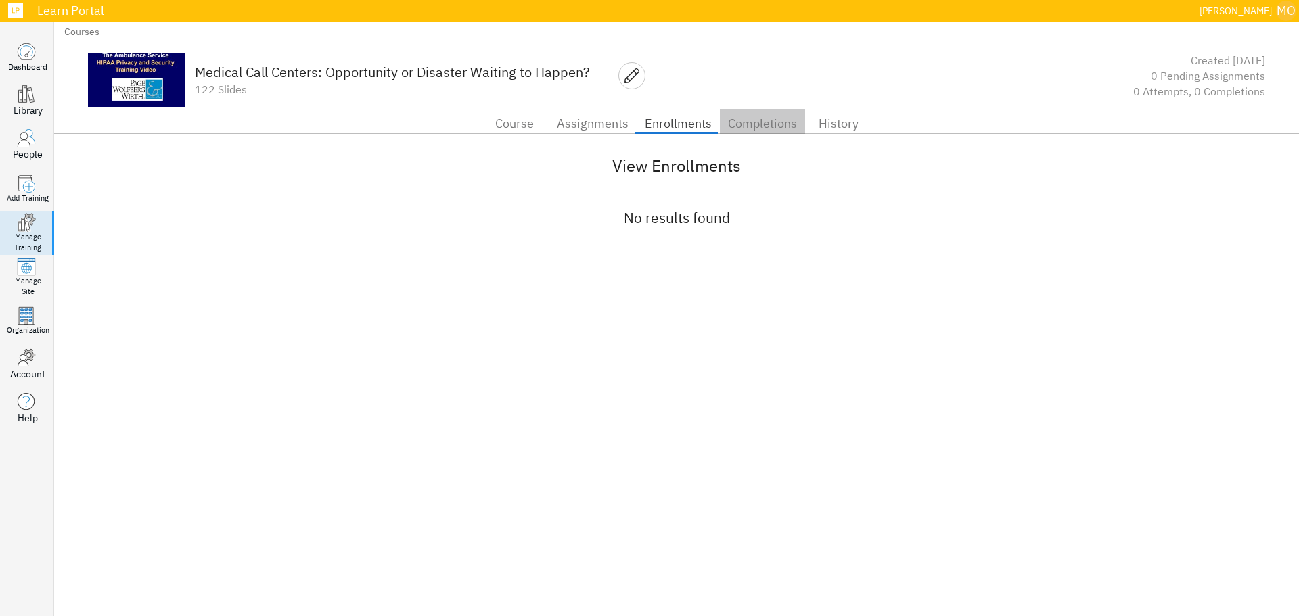
click at [772, 123] on span "Completions" at bounding box center [762, 124] width 69 height 22
click at [824, 120] on span "History" at bounding box center [838, 124] width 51 height 22
click at [536, 125] on span "Course" at bounding box center [514, 124] width 51 height 22
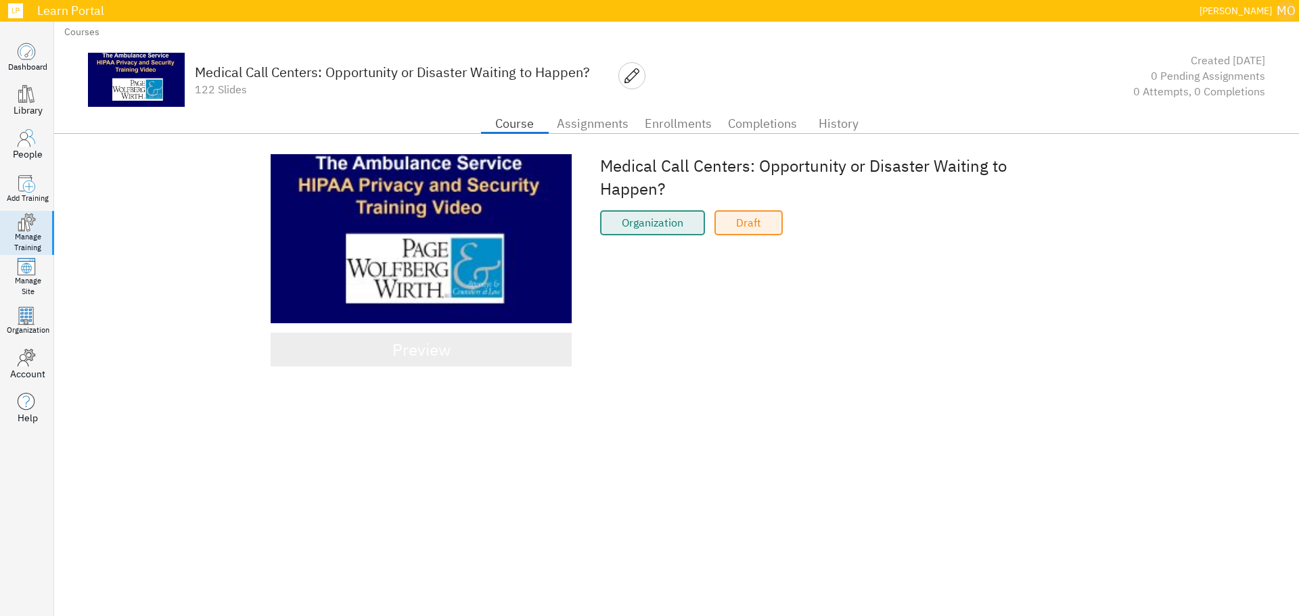
click at [385, 353] on span "Preview" at bounding box center [421, 350] width 271 height 28
